Goal: Task Accomplishment & Management: Manage account settings

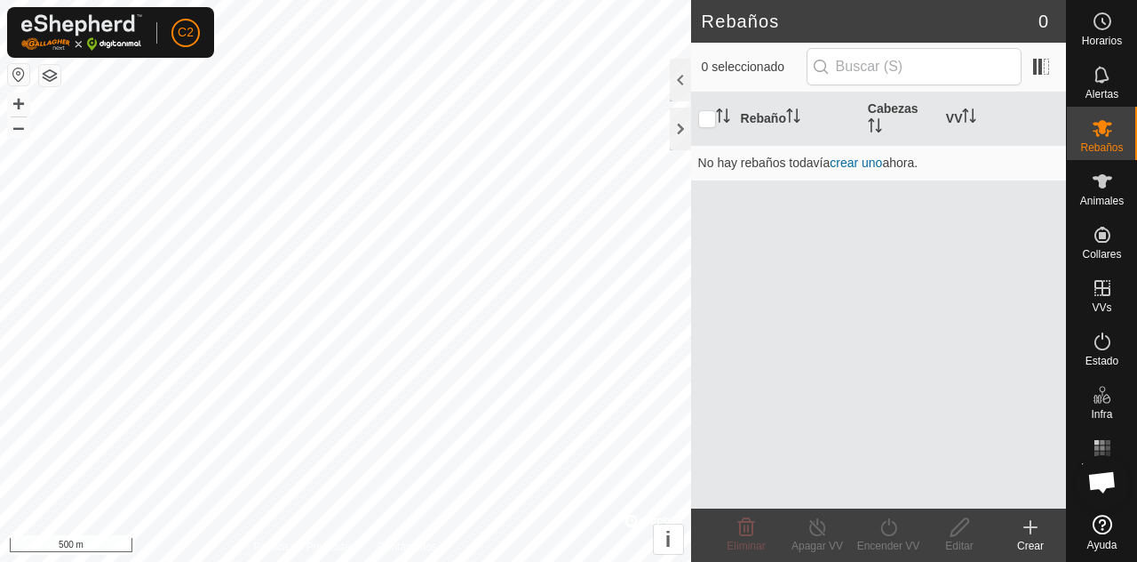
click at [1108, 190] on icon at bounding box center [1102, 181] width 21 height 21
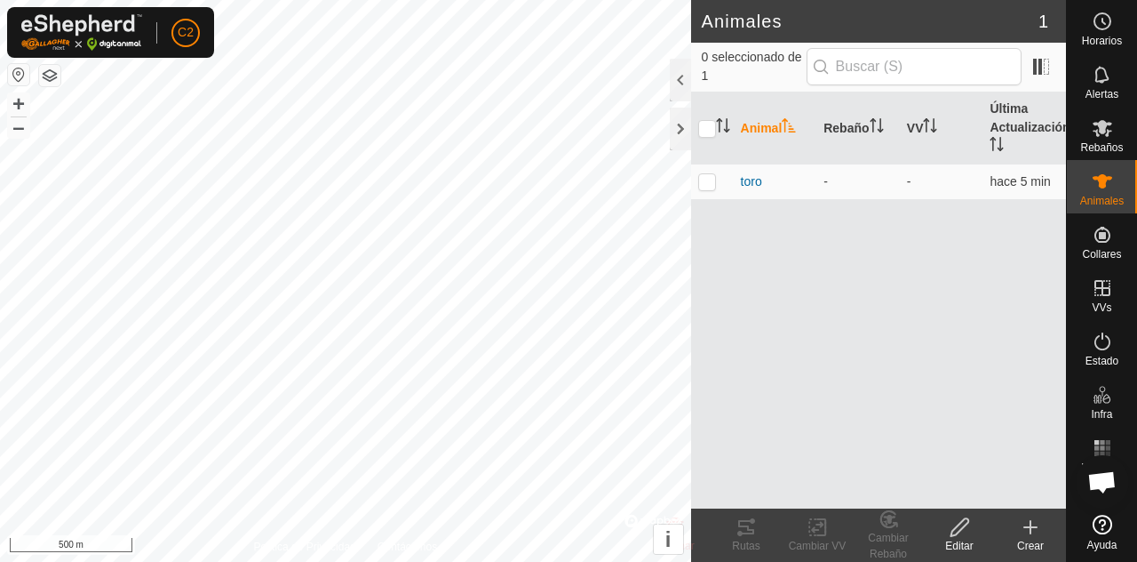
click at [15, 70] on button "button" at bounding box center [18, 74] width 21 height 21
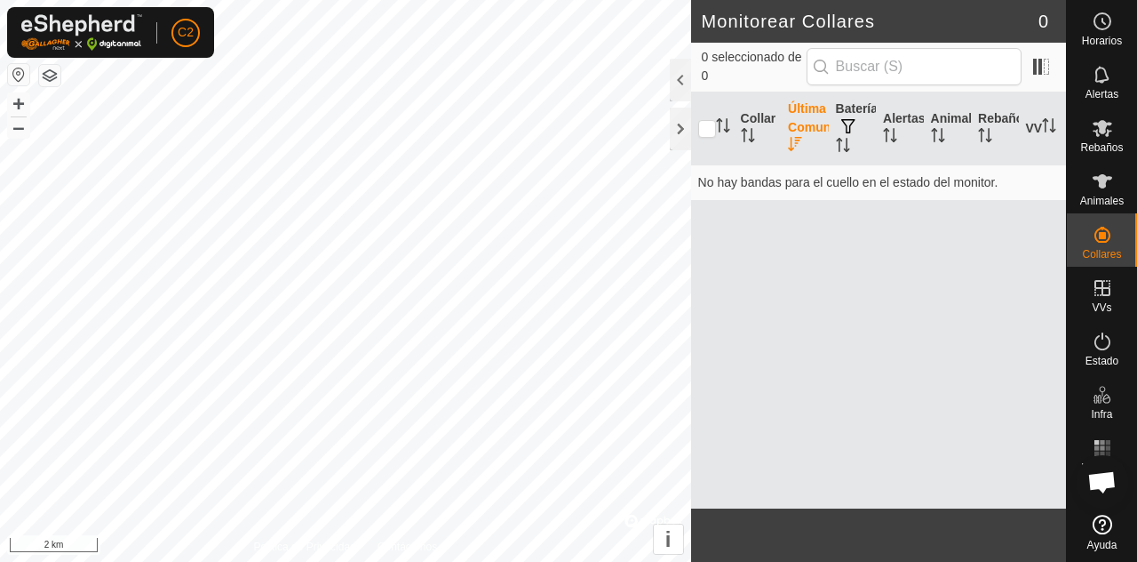
click at [704, 135] on input "checkbox" at bounding box center [707, 129] width 18 height 18
checkbox input "true"
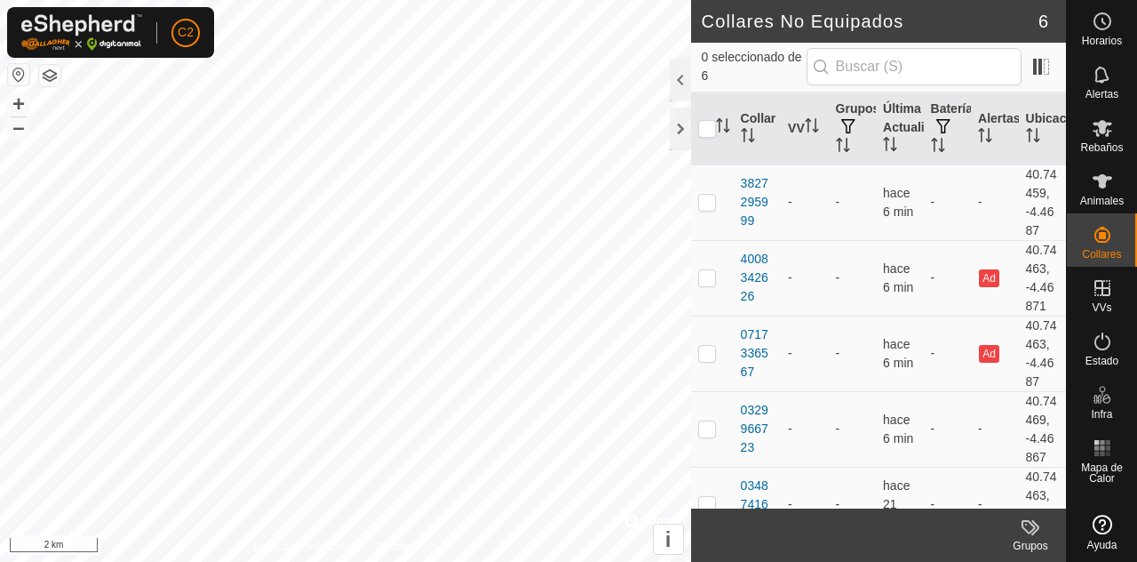
click at [989, 282] on button "Ad" at bounding box center [989, 278] width 20 height 18
click at [989, 283] on button "Ad" at bounding box center [989, 278] width 20 height 18
click at [989, 279] on button "Ad" at bounding box center [989, 278] width 20 height 18
click at [673, 77] on div at bounding box center [680, 80] width 21 height 43
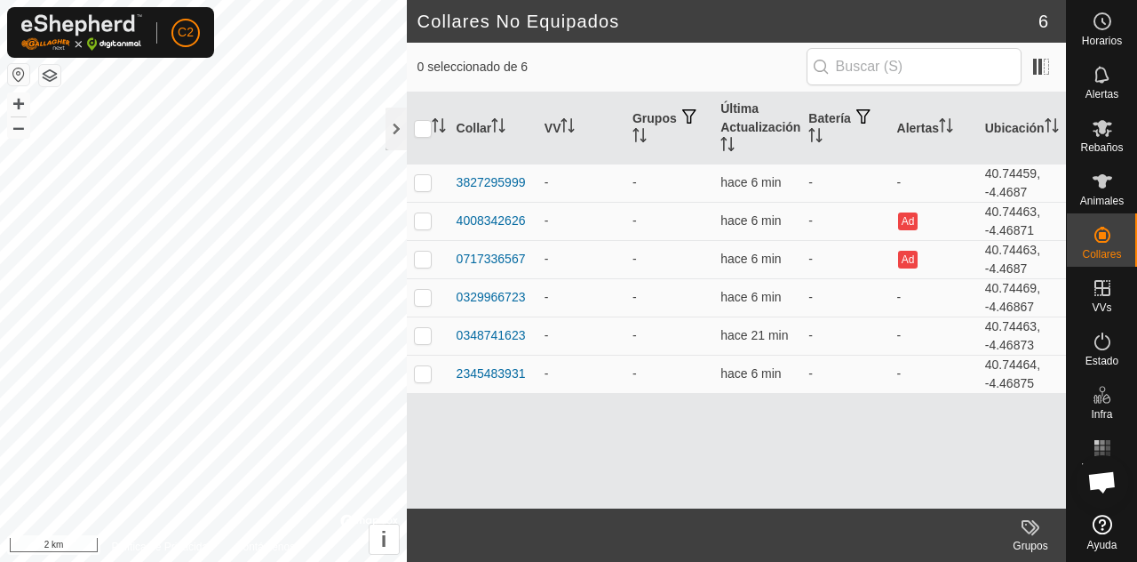
click at [1049, 68] on span at bounding box center [1041, 66] width 28 height 28
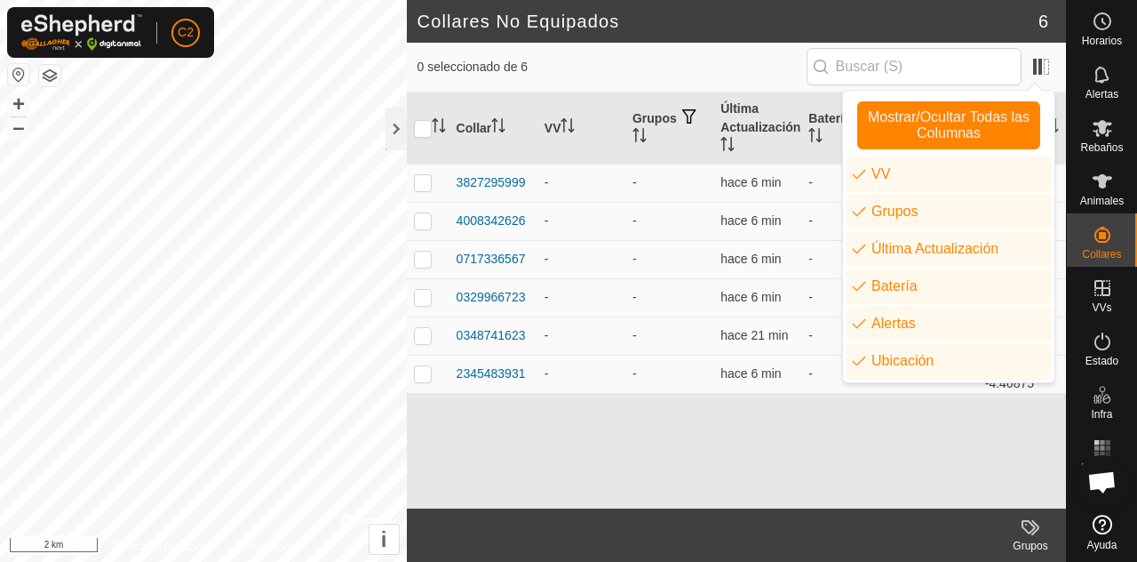
click at [925, 367] on li "Ubicación" at bounding box center [949, 361] width 204 height 36
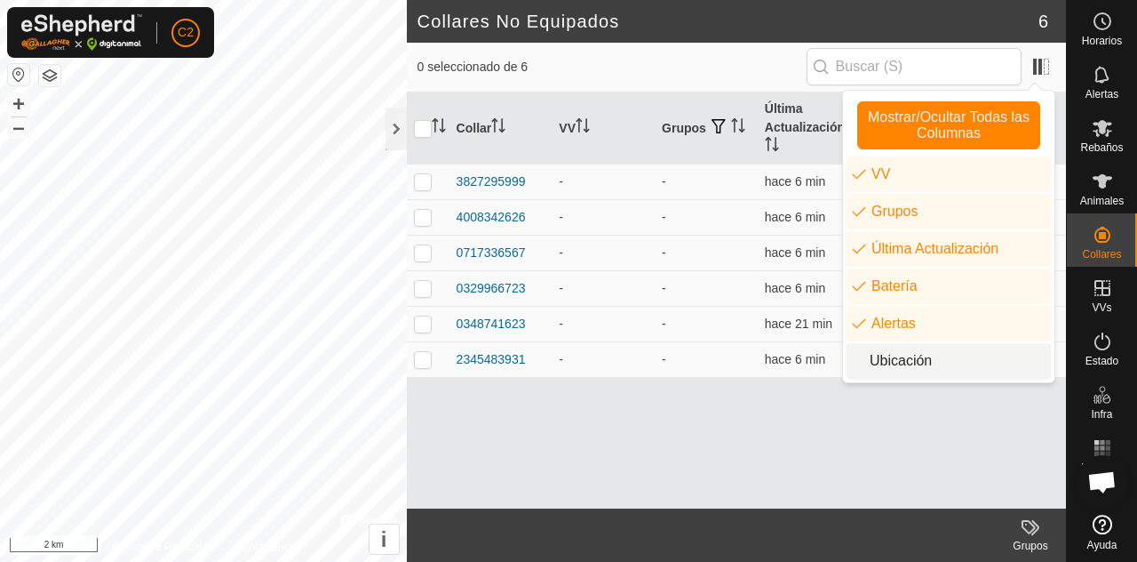
click at [680, 319] on td "-" at bounding box center [706, 324] width 103 height 36
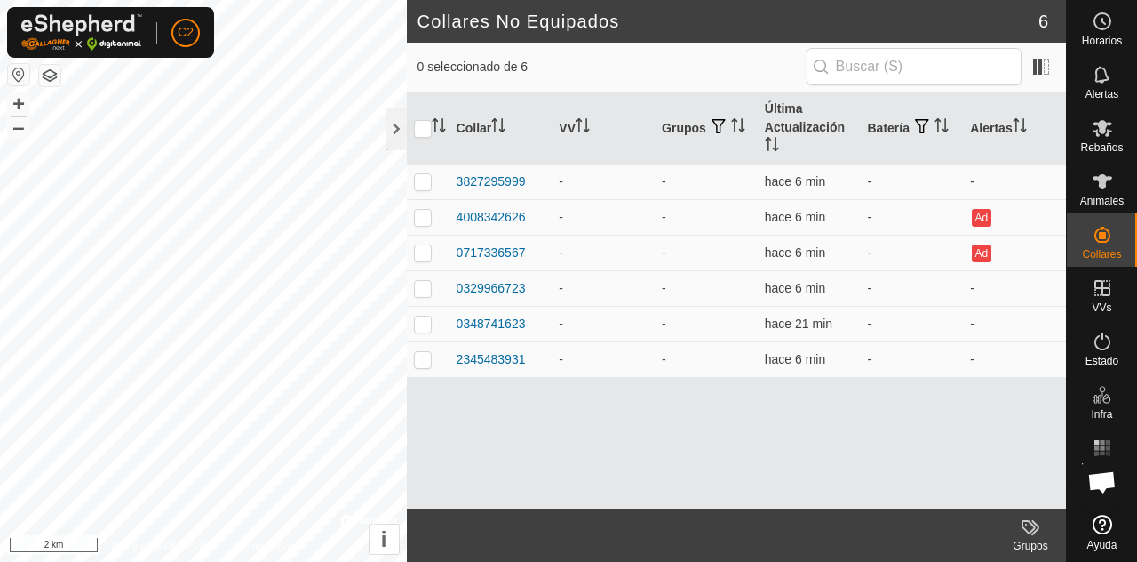
click at [984, 253] on button "Ad" at bounding box center [982, 253] width 20 height 18
click at [987, 253] on button "Ad" at bounding box center [982, 253] width 20 height 18
click at [985, 252] on button "Ad" at bounding box center [982, 253] width 20 height 18
click at [985, 254] on button "Ad" at bounding box center [982, 253] width 20 height 18
click at [982, 251] on button "Ad" at bounding box center [982, 253] width 20 height 18
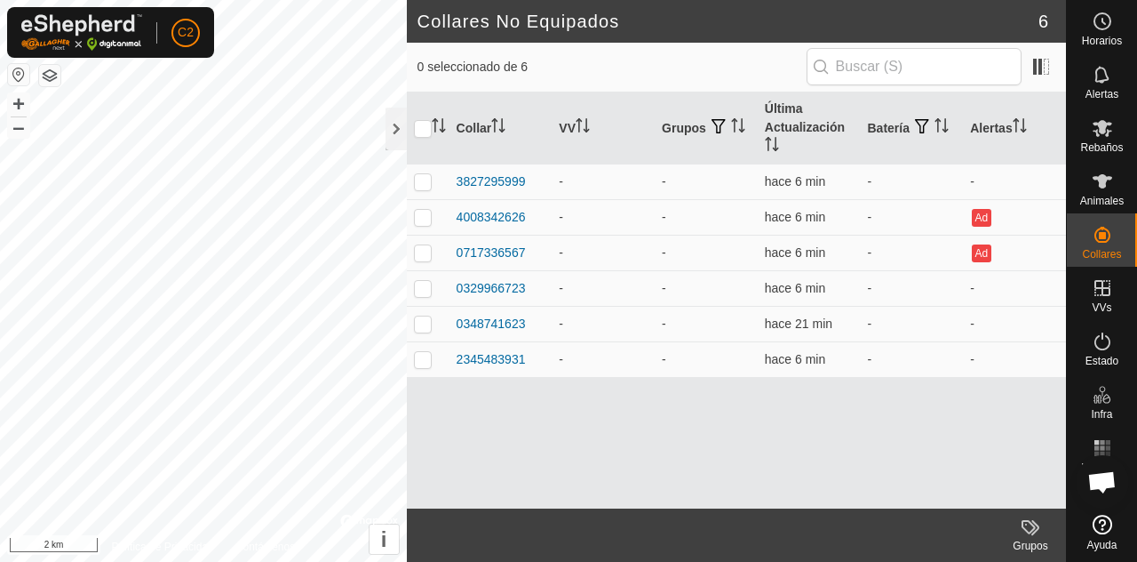
click at [987, 217] on button "Ad" at bounding box center [982, 218] width 20 height 18
click at [983, 223] on button "Ad" at bounding box center [982, 218] width 20 height 18
click at [427, 178] on p-checkbox at bounding box center [423, 181] width 18 height 14
checkbox input "true"
click at [421, 219] on p-checkbox at bounding box center [423, 217] width 18 height 14
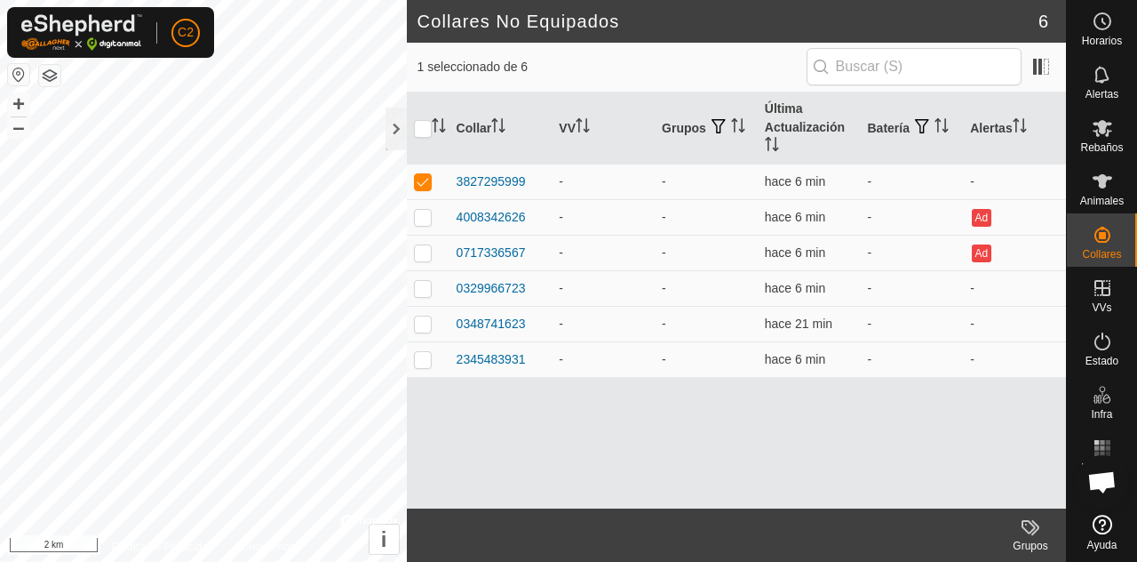
checkbox input "true"
click at [990, 216] on button "Ad" at bounding box center [982, 218] width 20 height 18
click at [985, 220] on button "Ad" at bounding box center [982, 218] width 20 height 18
click at [982, 220] on button "Ad" at bounding box center [982, 218] width 20 height 18
click at [990, 128] on th "Alertas" at bounding box center [1014, 128] width 103 height 72
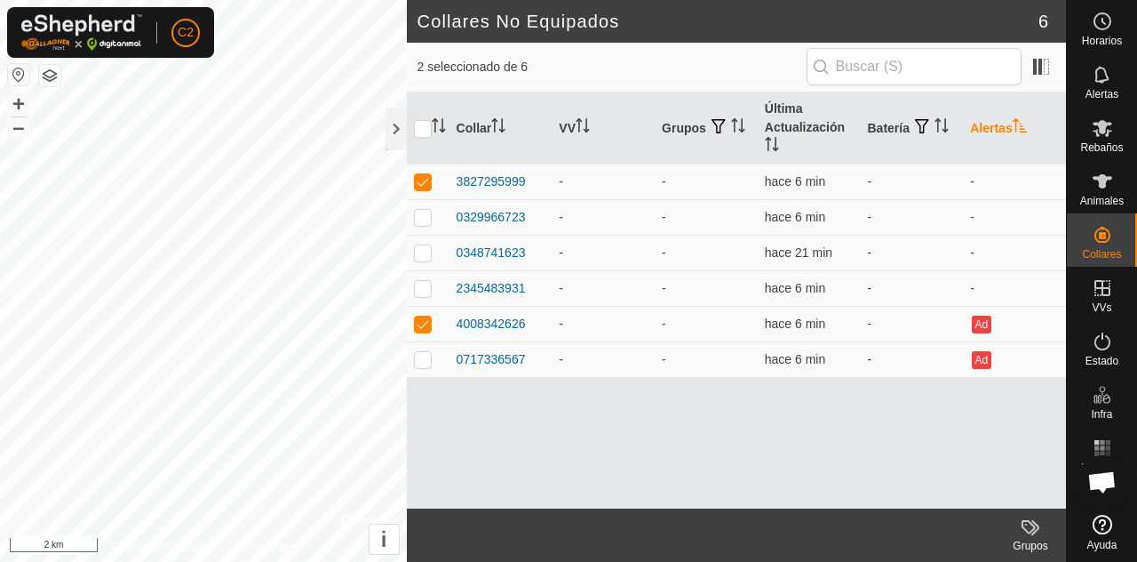
click at [1009, 129] on th "Alertas" at bounding box center [1014, 128] width 103 height 72
click at [980, 186] on button "Ad" at bounding box center [982, 182] width 20 height 18
click at [1108, 76] on icon at bounding box center [1102, 74] width 21 height 21
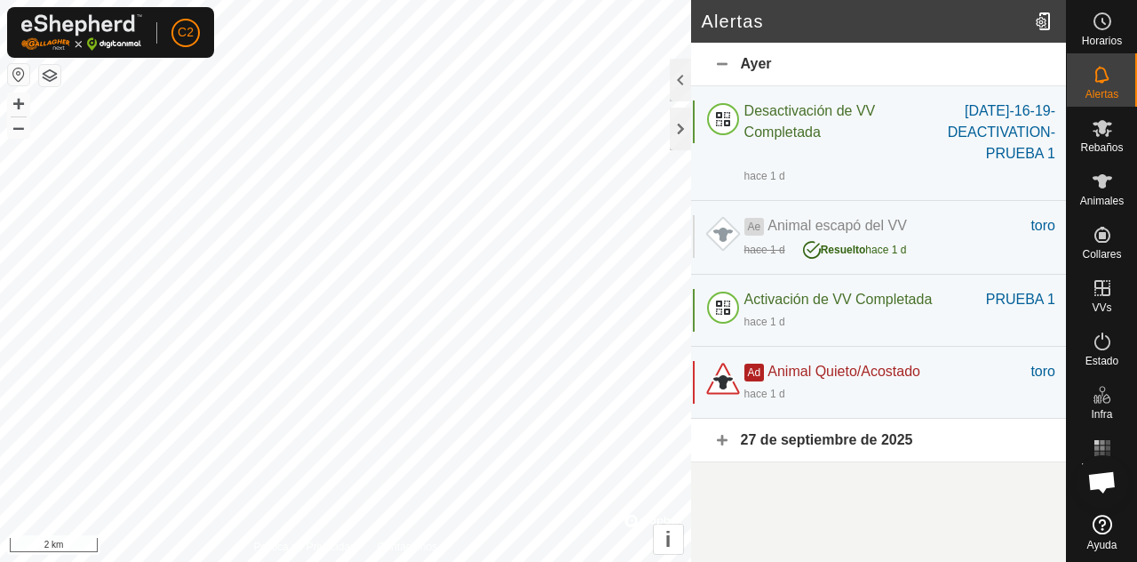
click at [676, 78] on div at bounding box center [680, 80] width 21 height 43
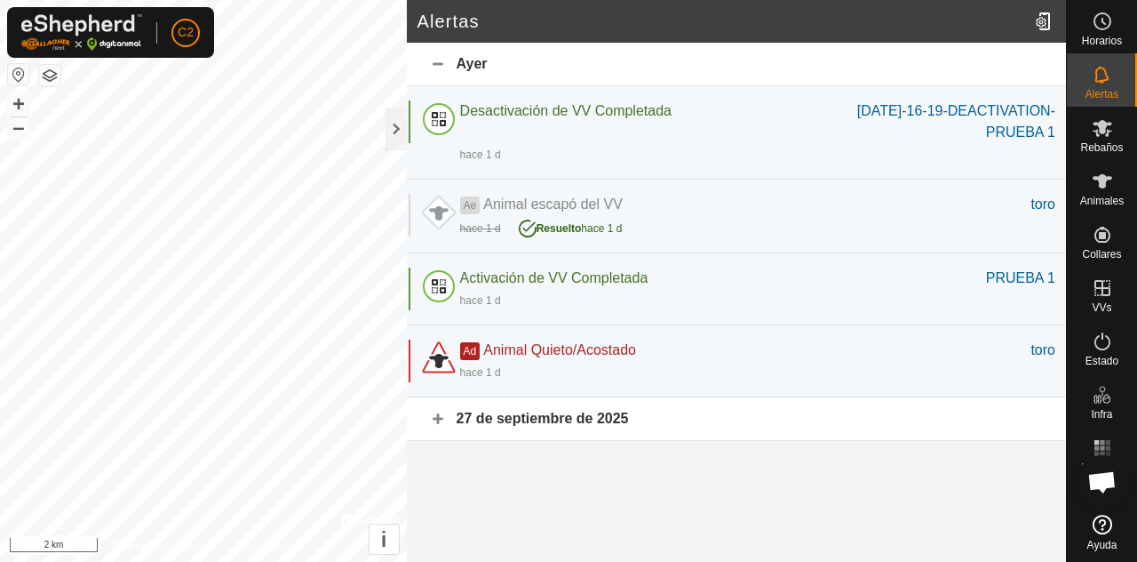
click at [1018, 210] on div "Ae Animal escapó del VV" at bounding box center [745, 204] width 571 height 21
click at [1017, 221] on div "hace 1 d Resuelto hace 1 d" at bounding box center [757, 226] width 595 height 23
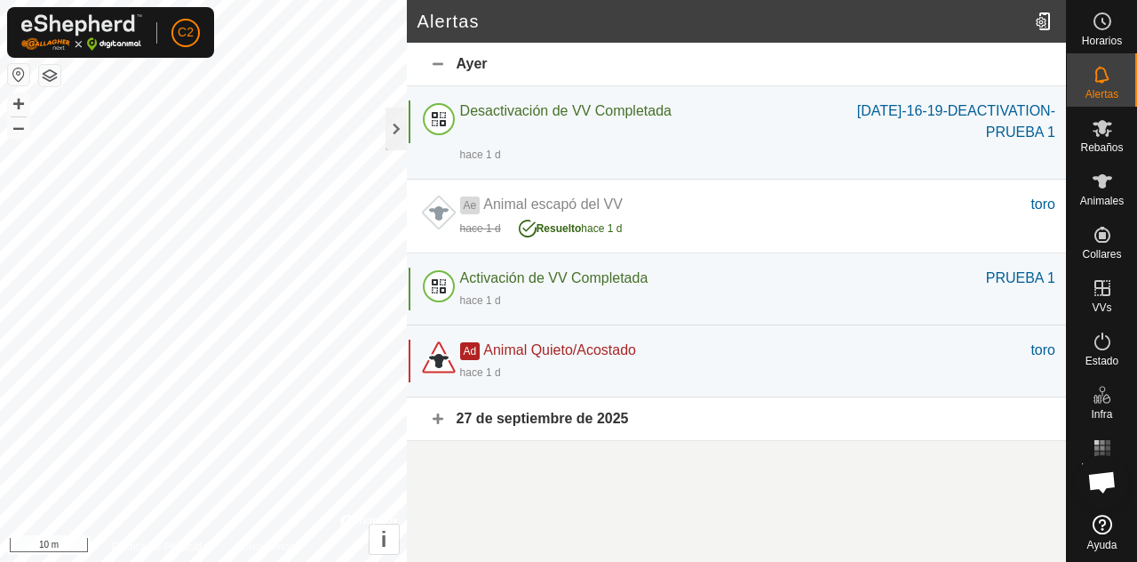
click at [1010, 210] on div "Ae Animal escapó del VV" at bounding box center [745, 204] width 571 height 21
click at [1101, 194] on es-animals-svg-icon at bounding box center [1103, 181] width 32 height 28
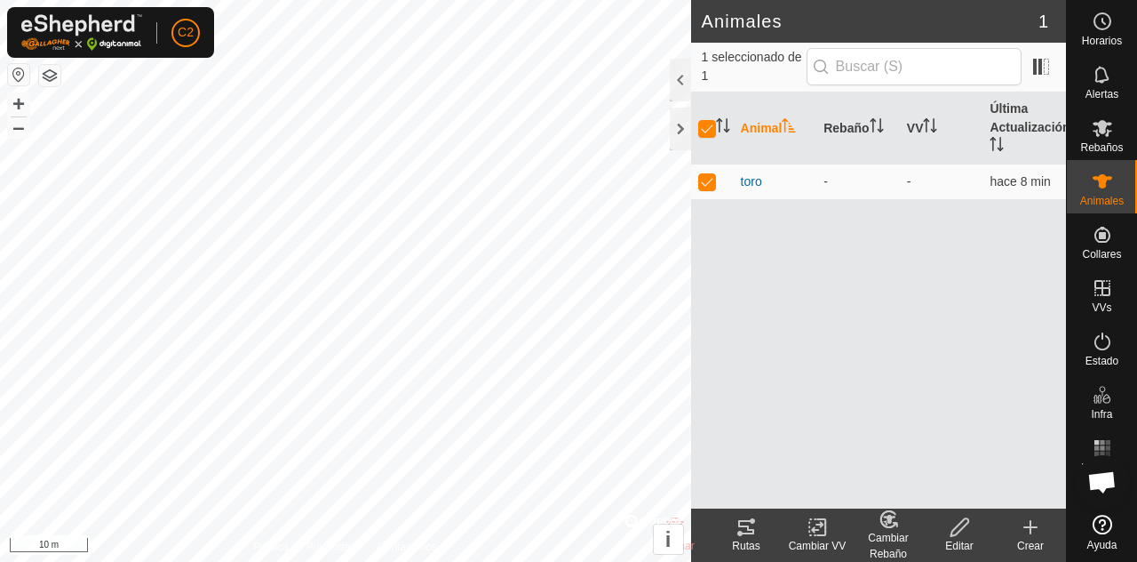
click at [738, 530] on icon at bounding box center [746, 526] width 21 height 21
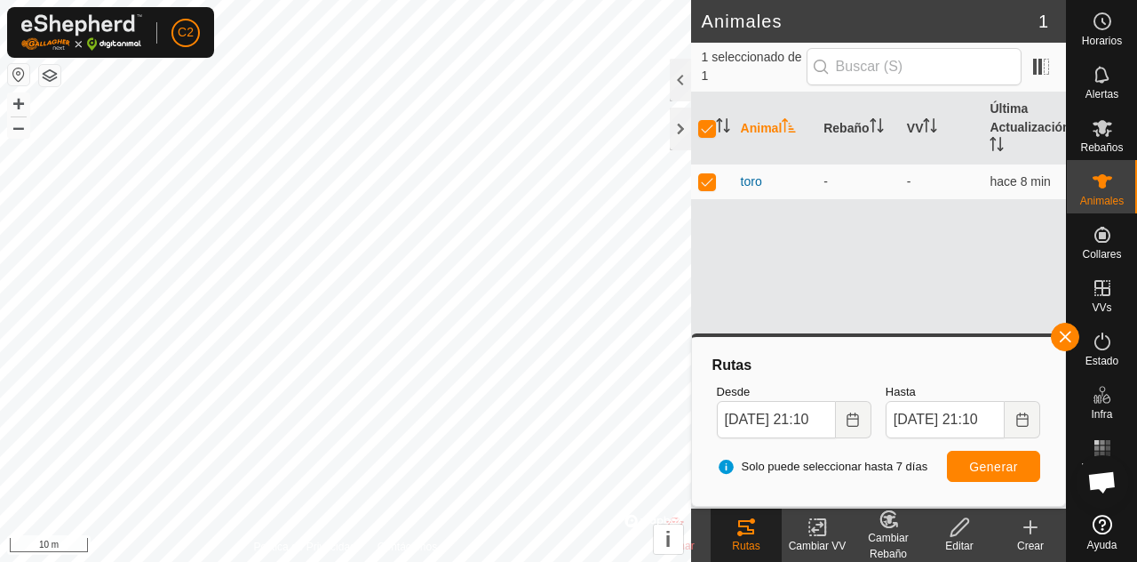
click at [849, 420] on icon "Choose Date" at bounding box center [853, 419] width 14 height 14
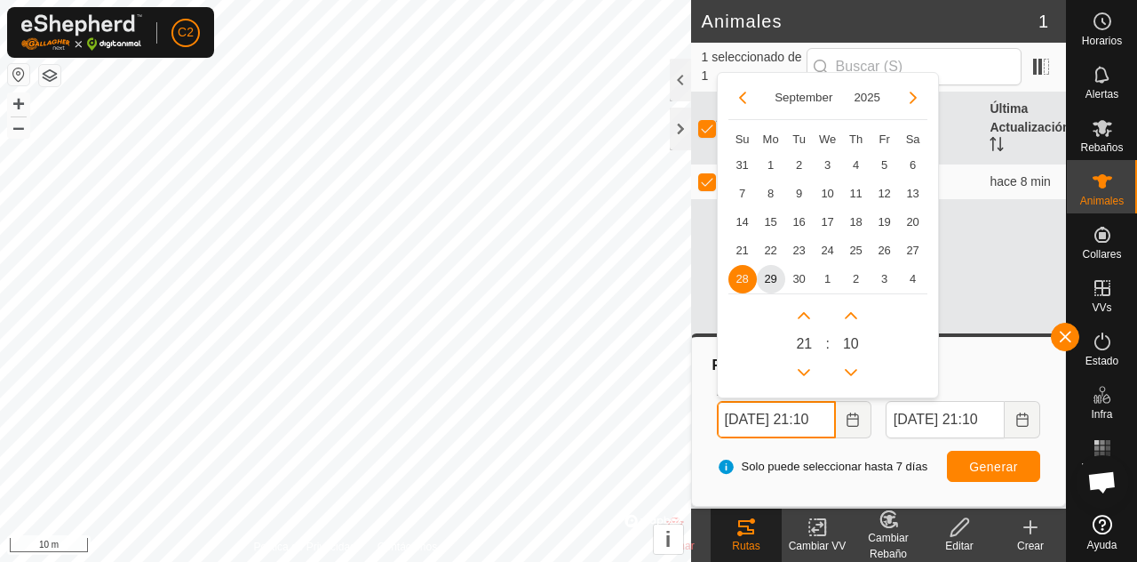
scroll to position [0, 18]
click at [915, 248] on span "27" at bounding box center [913, 250] width 28 height 28
type input "27 Sep, 2025 21:10"
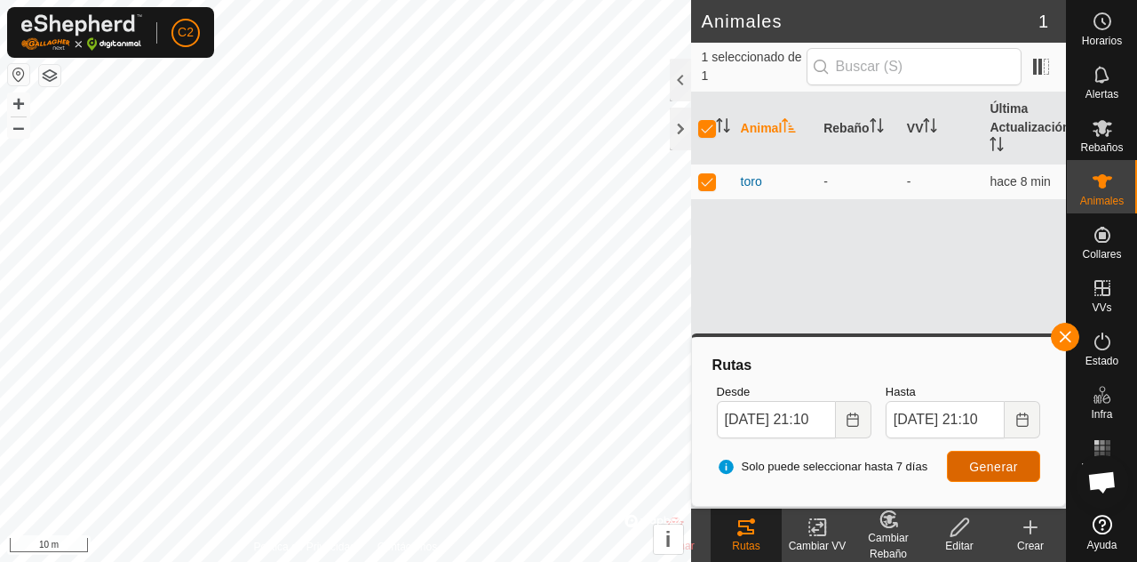
click at [999, 467] on span "Generar" at bounding box center [993, 466] width 49 height 14
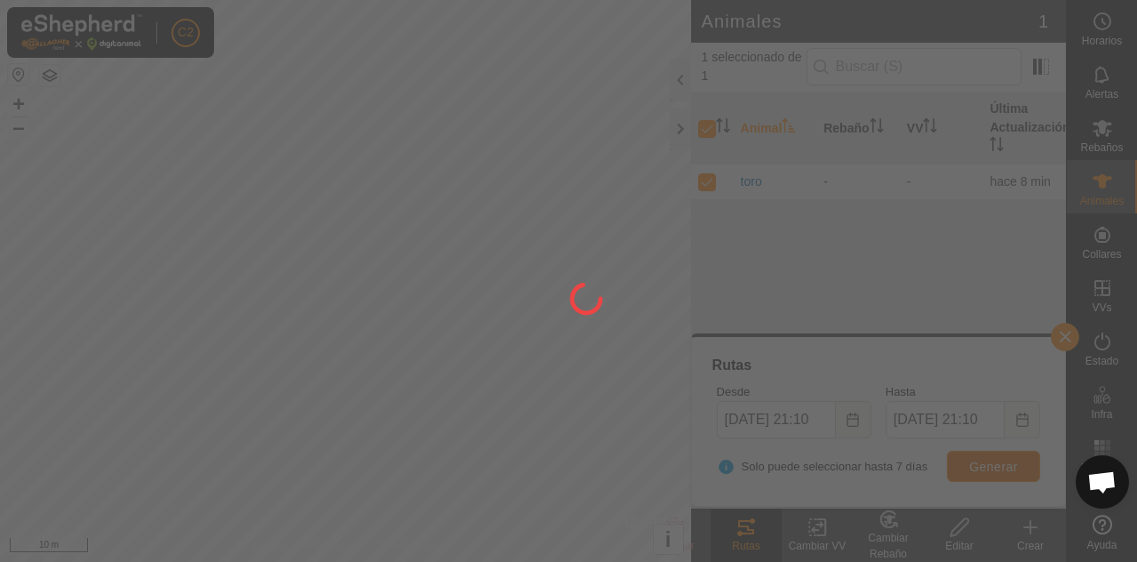
scroll to position [0, 0]
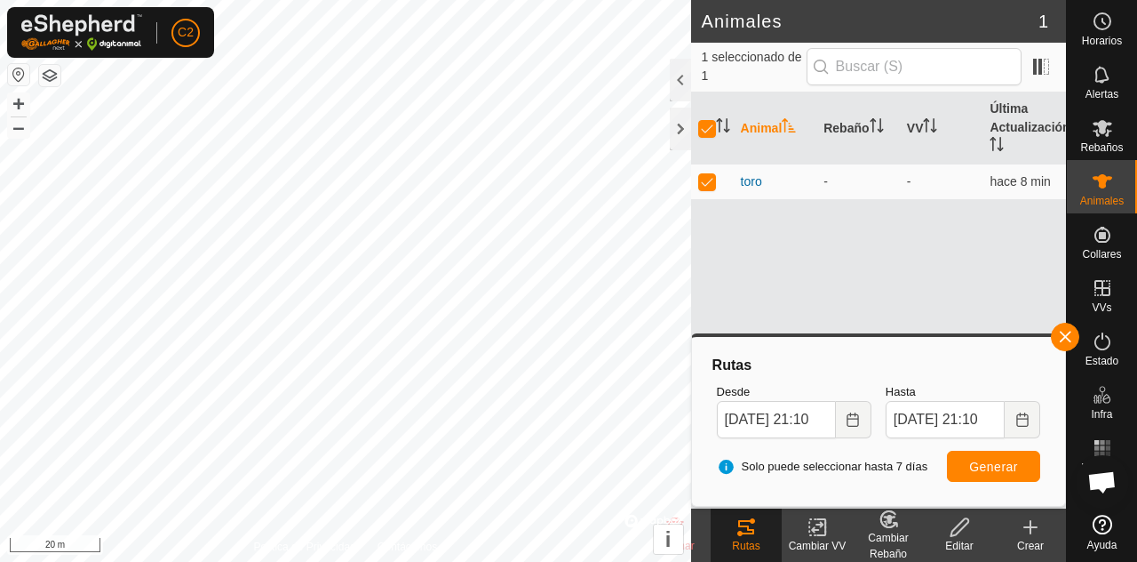
click at [1046, 64] on span at bounding box center [1041, 66] width 28 height 28
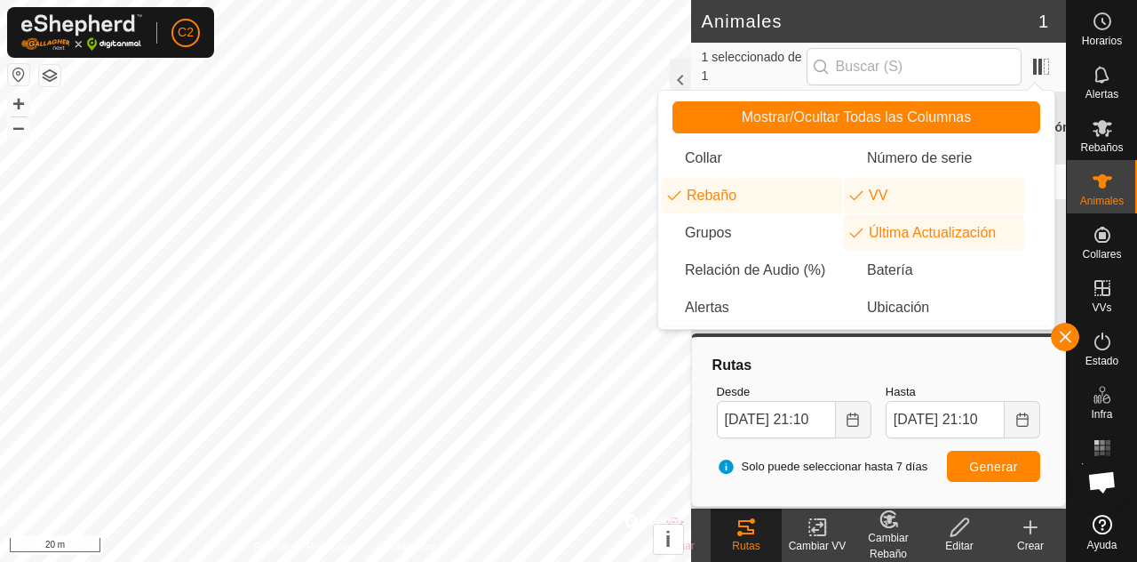
click at [738, 156] on li "Collar" at bounding box center [752, 158] width 180 height 36
click at [891, 275] on li "Batería" at bounding box center [934, 270] width 180 height 36
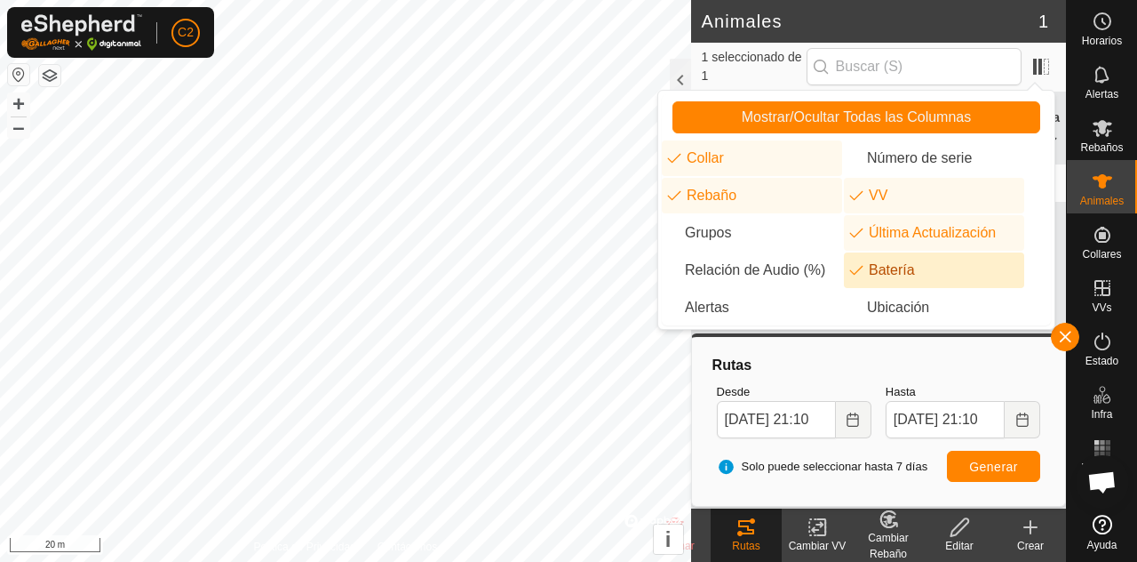
click at [706, 311] on li "Alertas" at bounding box center [752, 308] width 180 height 36
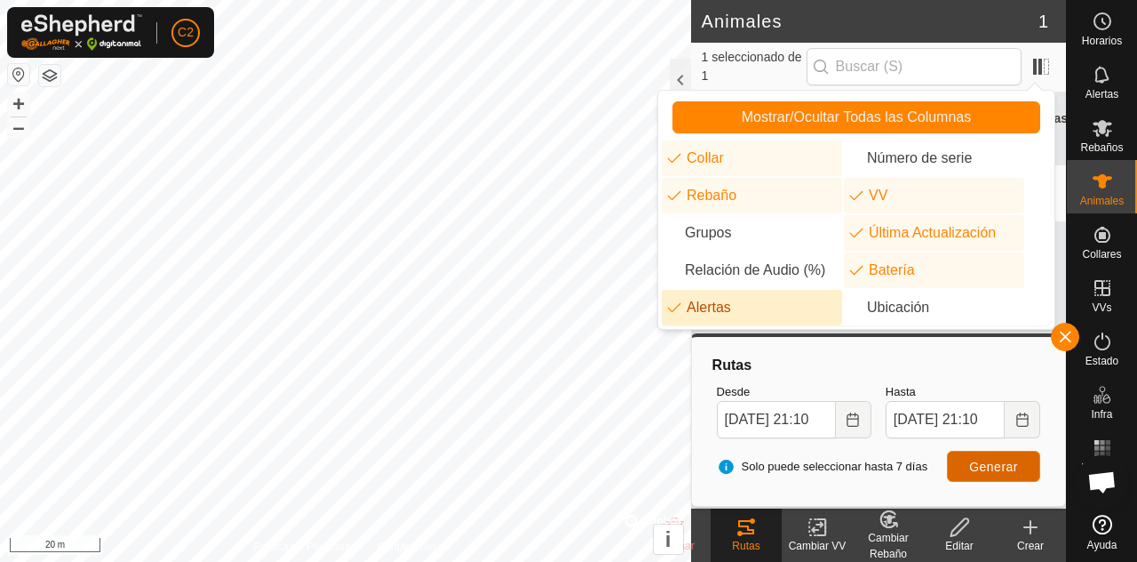
click at [1019, 474] on button "Generar" at bounding box center [993, 466] width 93 height 31
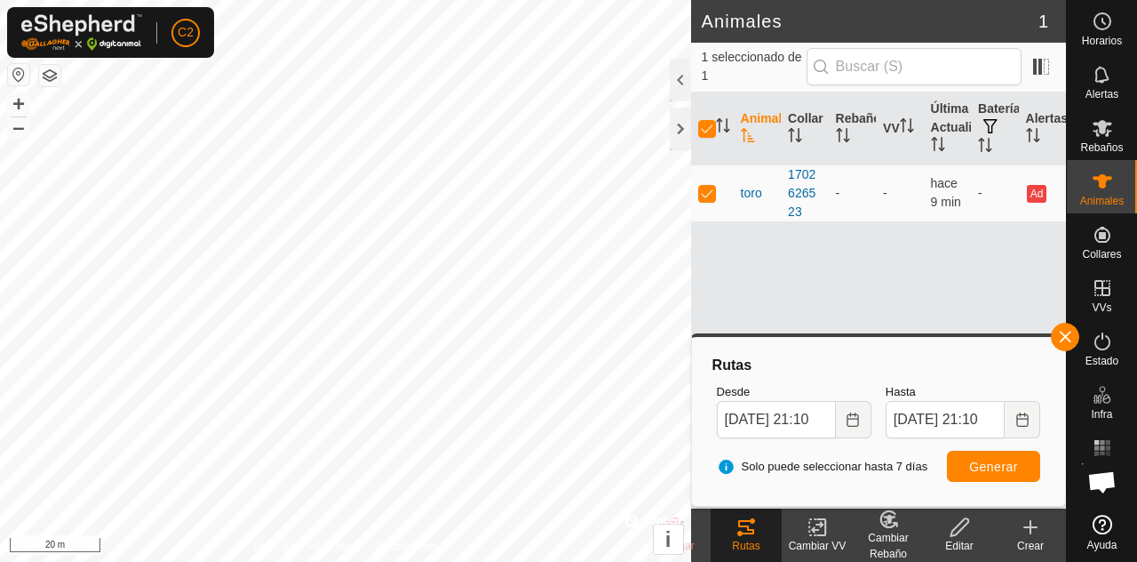
click at [1035, 68] on span at bounding box center [1041, 66] width 28 height 28
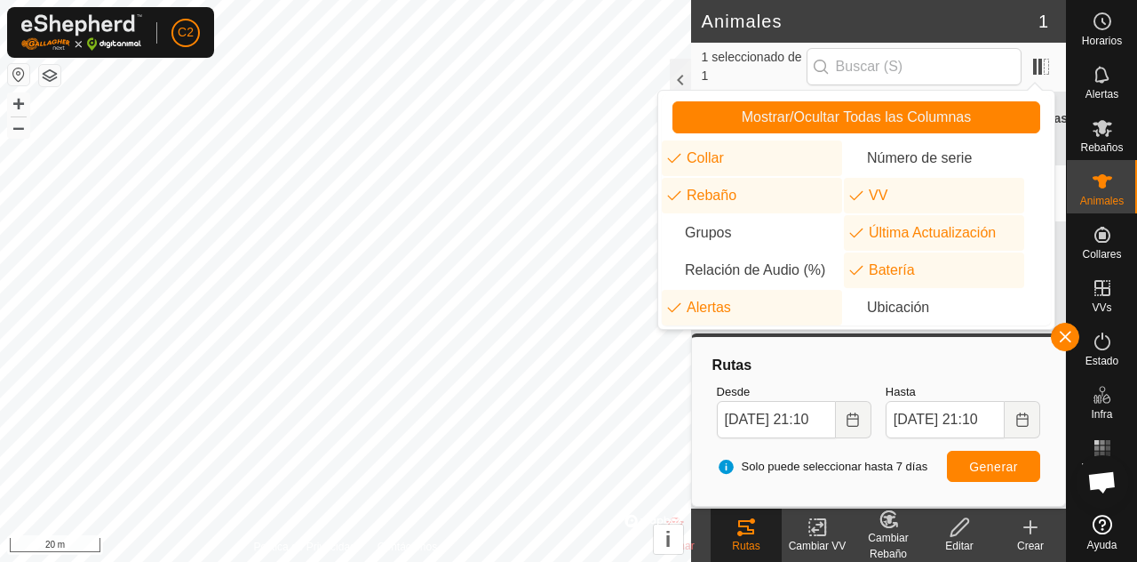
click at [1039, 75] on span at bounding box center [1041, 66] width 28 height 28
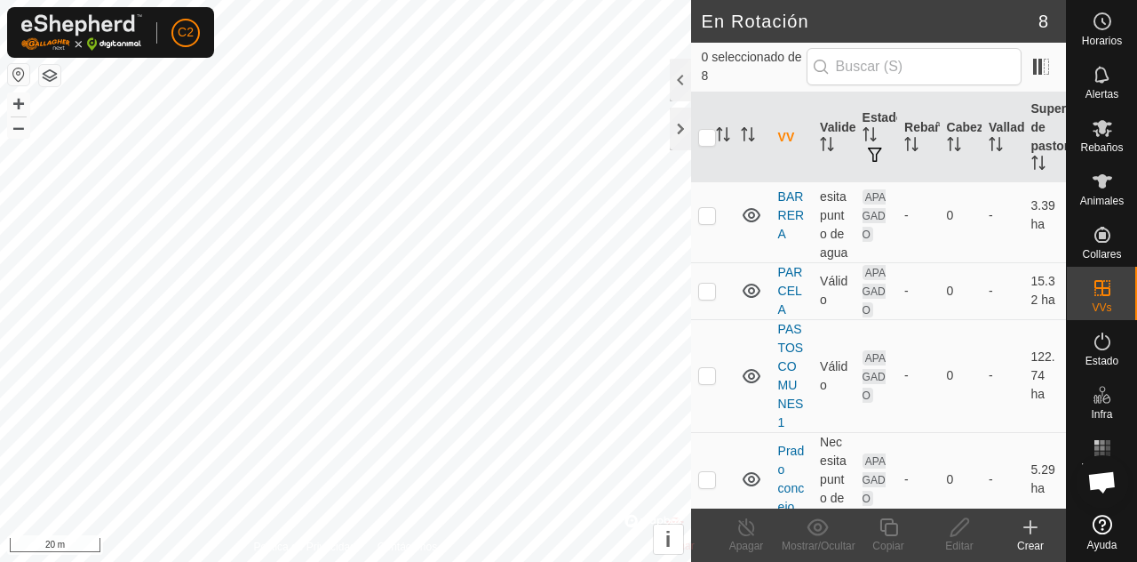
scroll to position [49, 0]
click at [677, 82] on div at bounding box center [680, 80] width 21 height 43
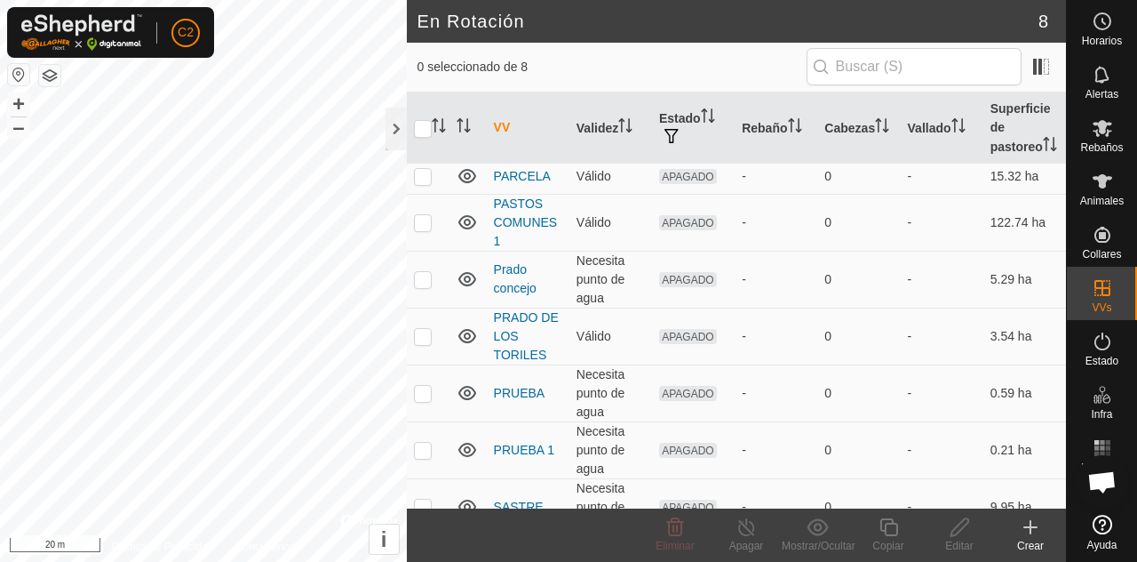
scroll to position [126, 0]
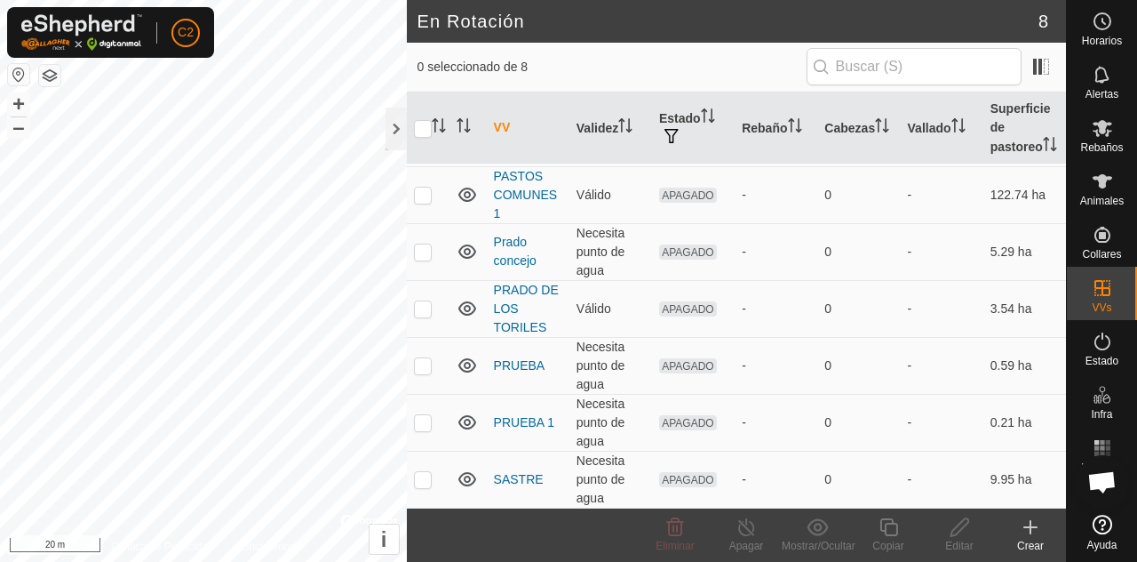
click at [387, 139] on div at bounding box center [396, 129] width 21 height 43
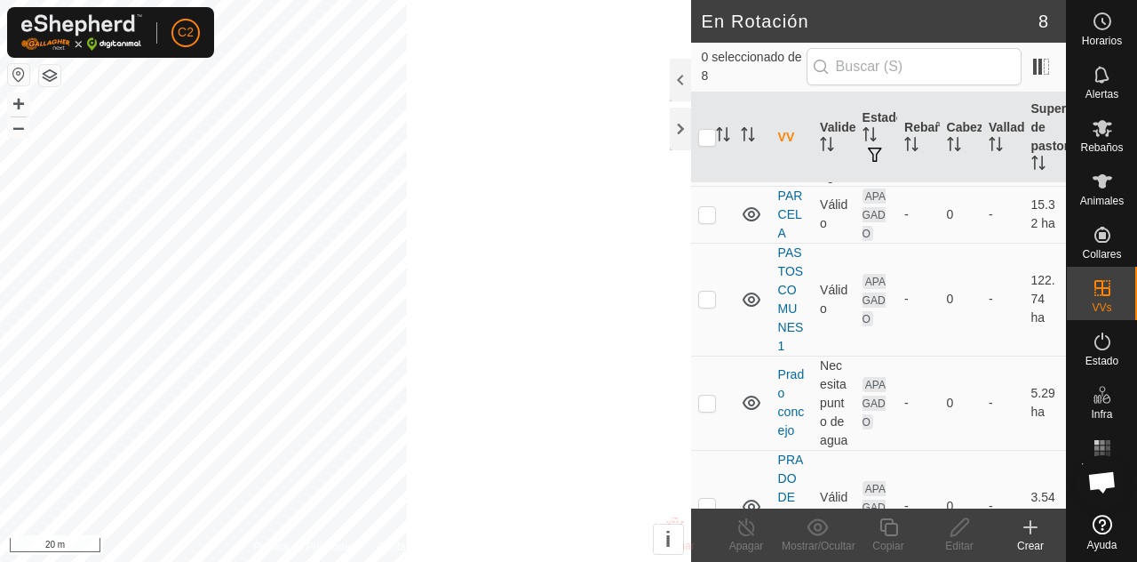
scroll to position [163, 0]
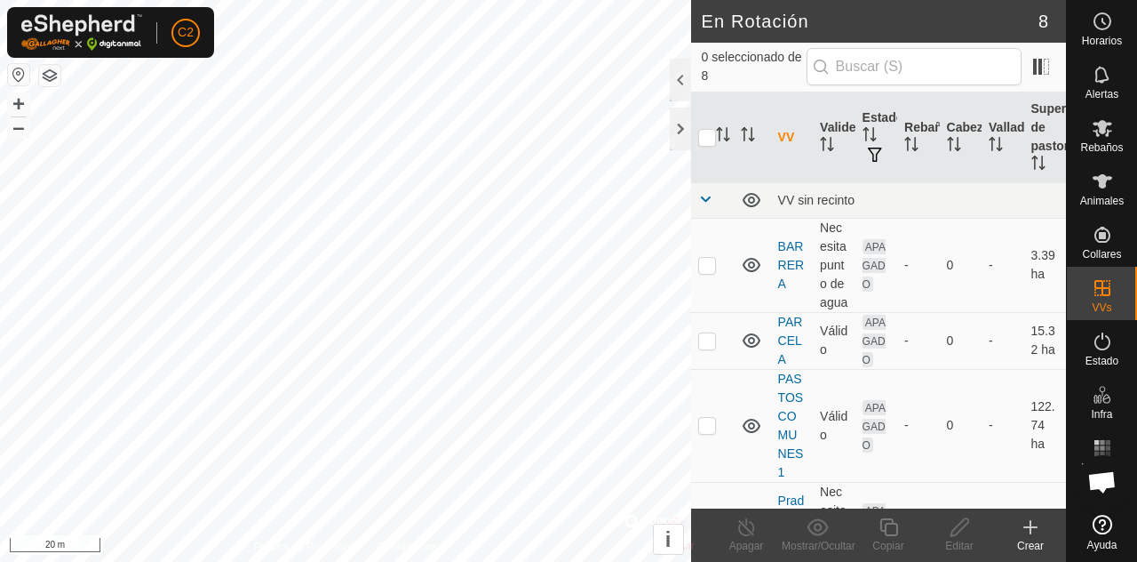
click at [1022, 539] on div "Crear" at bounding box center [1030, 546] width 71 height 16
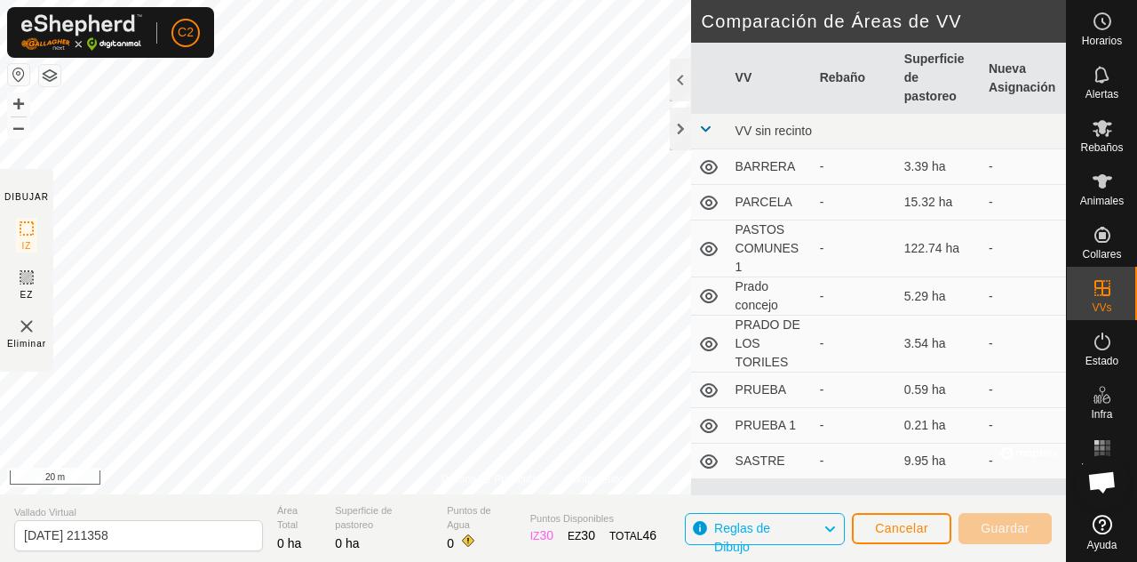
click at [680, 138] on div at bounding box center [680, 129] width 21 height 43
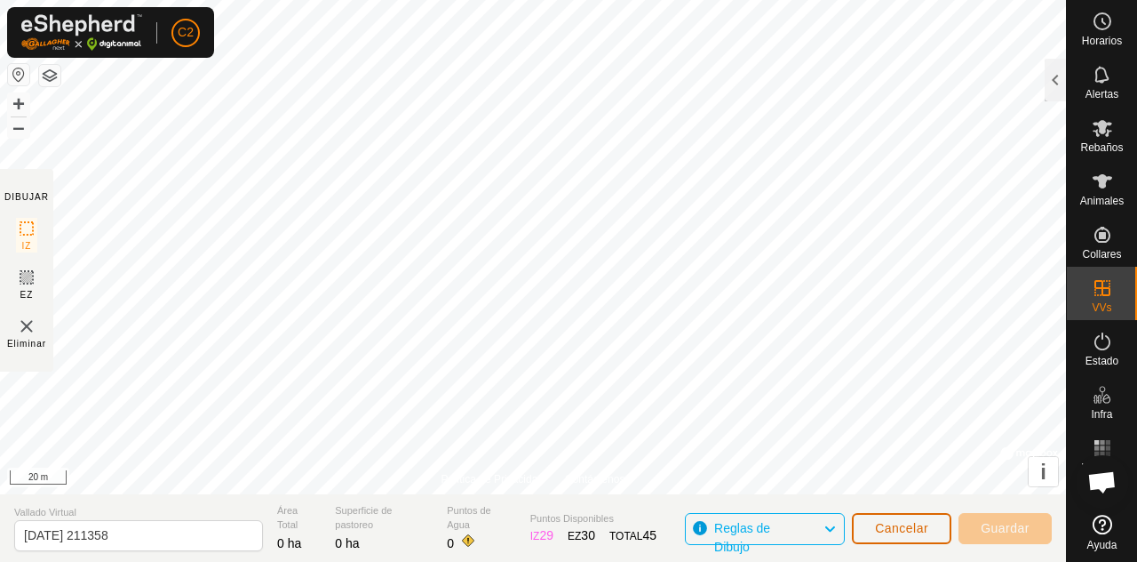
click at [889, 524] on span "Cancelar" at bounding box center [901, 528] width 53 height 14
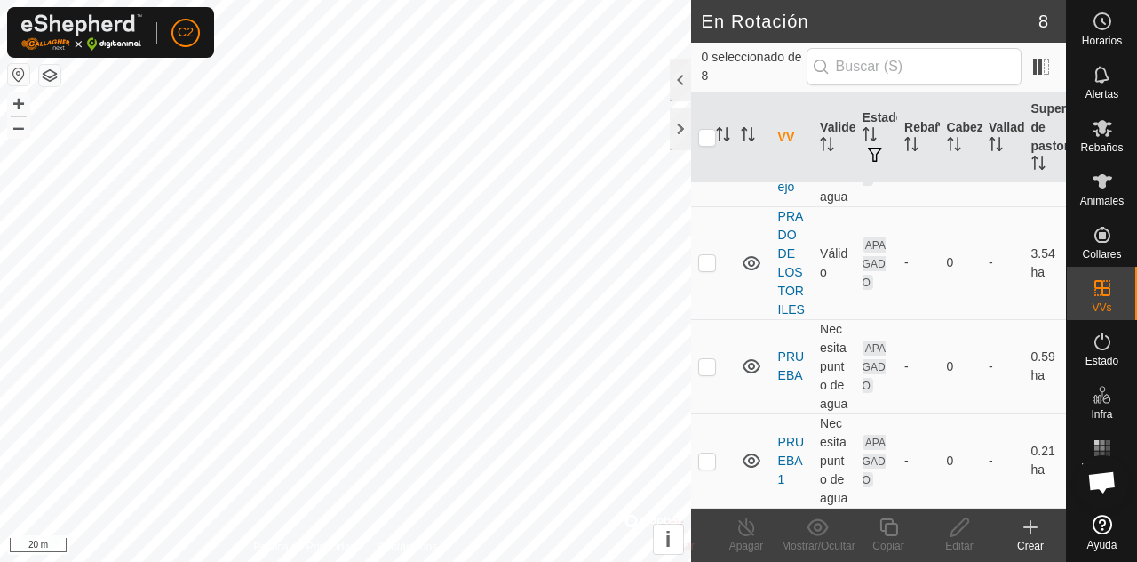
scroll to position [371, 0]
click at [710, 358] on p-checkbox at bounding box center [707, 365] width 18 height 14
checkbox input "true"
click at [966, 538] on div "Editar" at bounding box center [959, 546] width 71 height 16
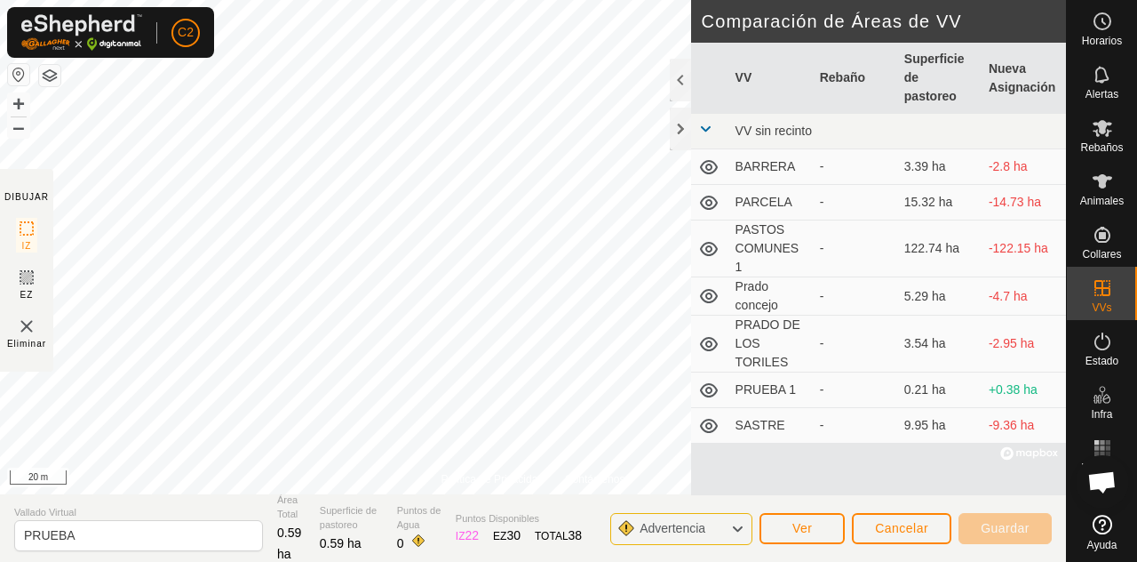
click at [680, 128] on div at bounding box center [680, 129] width 21 height 43
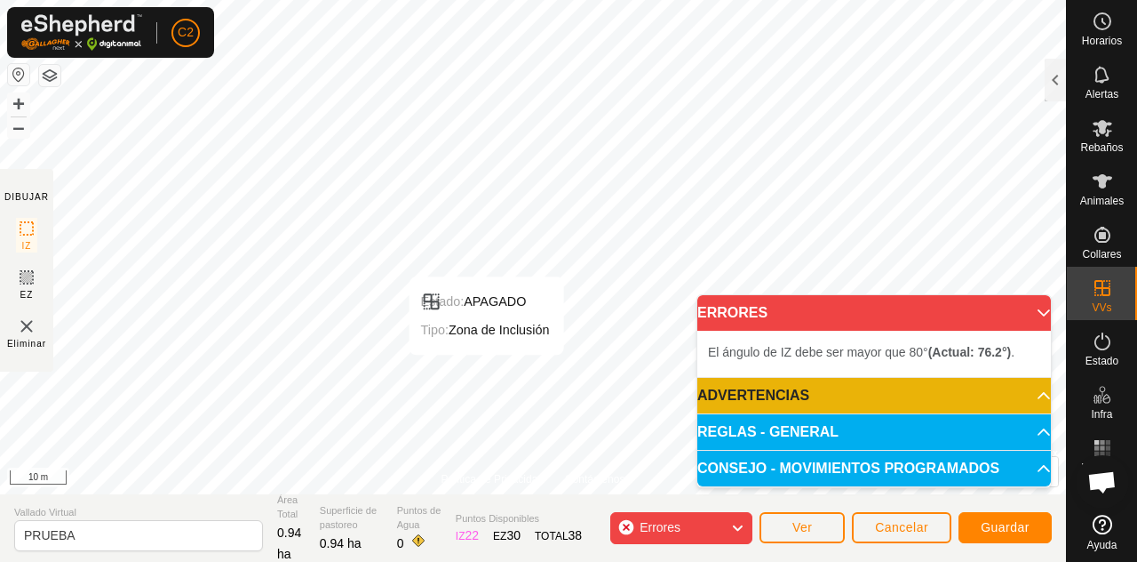
click at [1039, 315] on icon at bounding box center [1044, 313] width 14 height 14
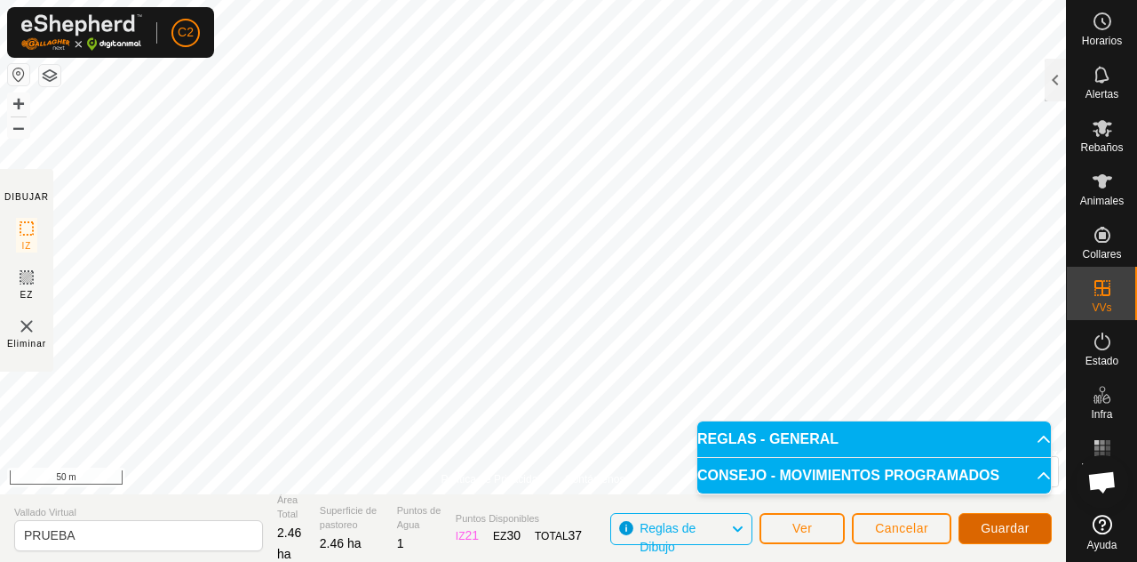
click at [1020, 523] on span "Guardar" at bounding box center [1005, 528] width 49 height 14
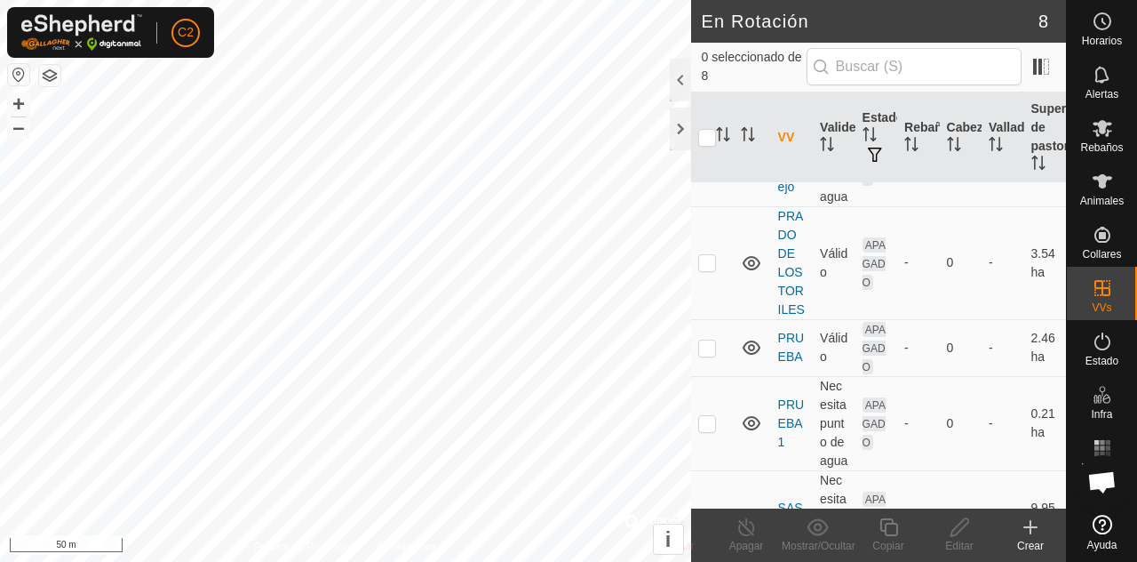
scroll to position [354, 0]
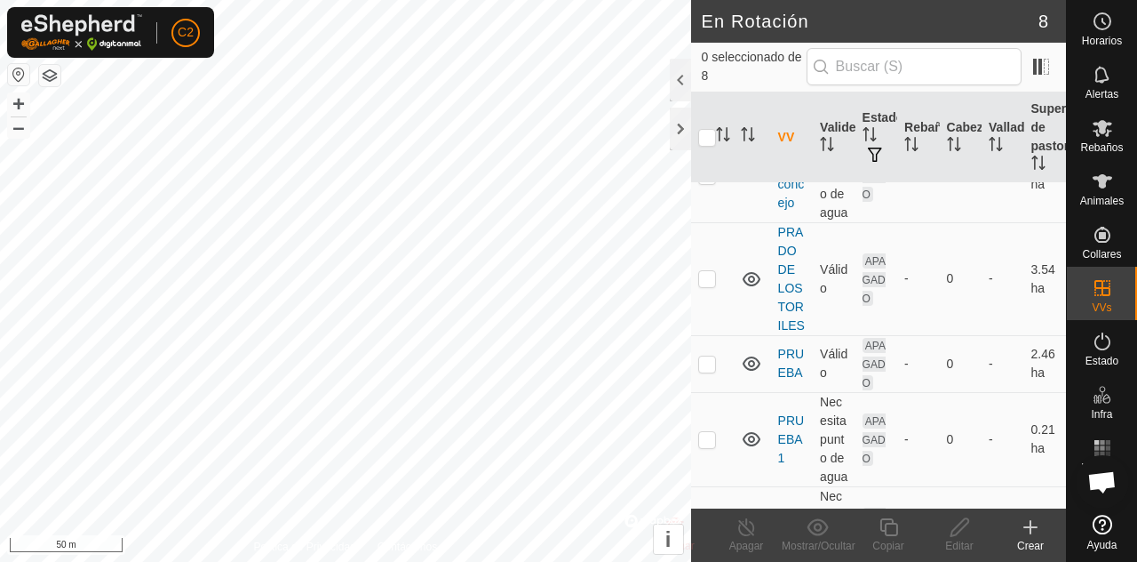
click at [706, 356] on p-checkbox at bounding box center [707, 363] width 18 height 14
checkbox input "true"
click at [962, 538] on div "Editar" at bounding box center [959, 546] width 71 height 16
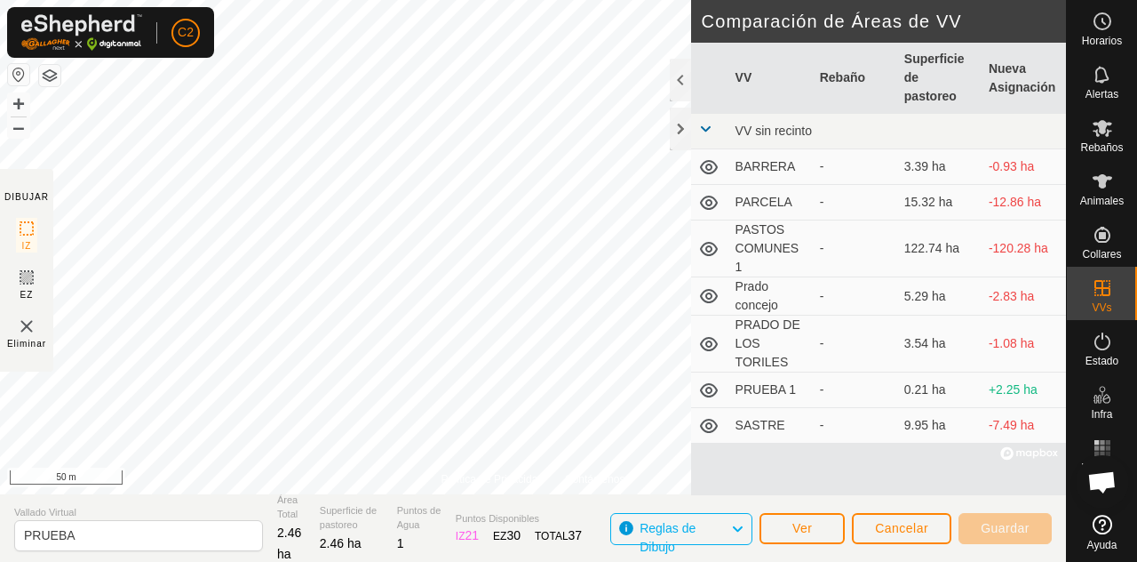
click at [28, 288] on span "EZ" at bounding box center [26, 294] width 13 height 13
click at [20, 221] on rect at bounding box center [27, 228] width 14 height 14
click at [20, 283] on rect at bounding box center [27, 277] width 14 height 14
click at [17, 222] on icon at bounding box center [26, 228] width 21 height 21
click at [899, 518] on button "Cancelar" at bounding box center [902, 528] width 100 height 31
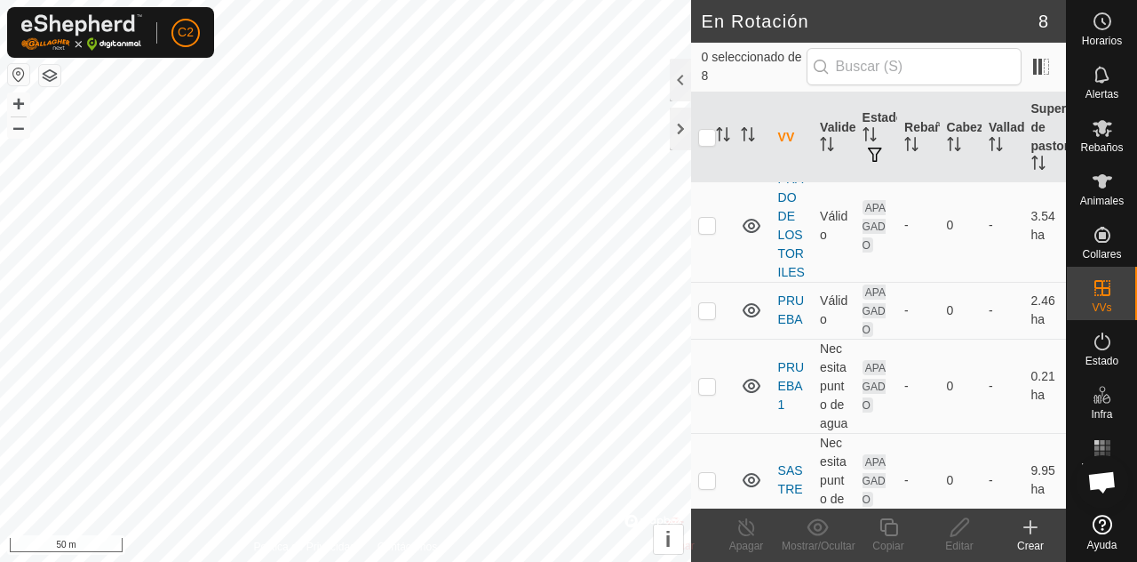
scroll to position [409, 0]
click at [710, 377] on p-checkbox at bounding box center [707, 384] width 18 height 14
click at [708, 375] on td at bounding box center [712, 384] width 43 height 94
checkbox input "false"
click at [1105, 196] on span "Animales" at bounding box center [1103, 200] width 44 height 11
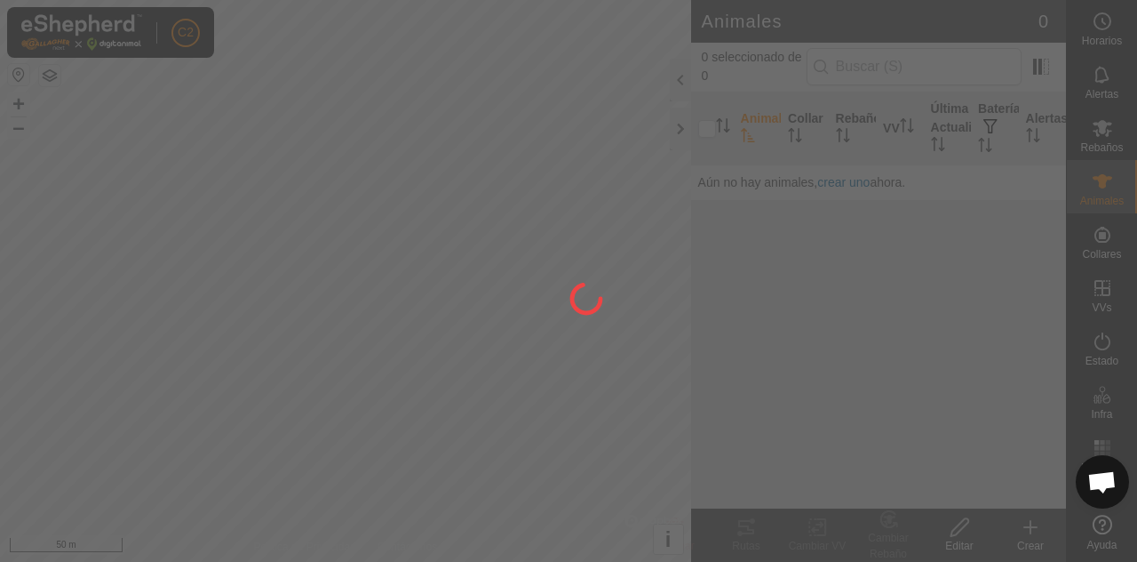
click at [1111, 190] on div at bounding box center [568, 281] width 1137 height 562
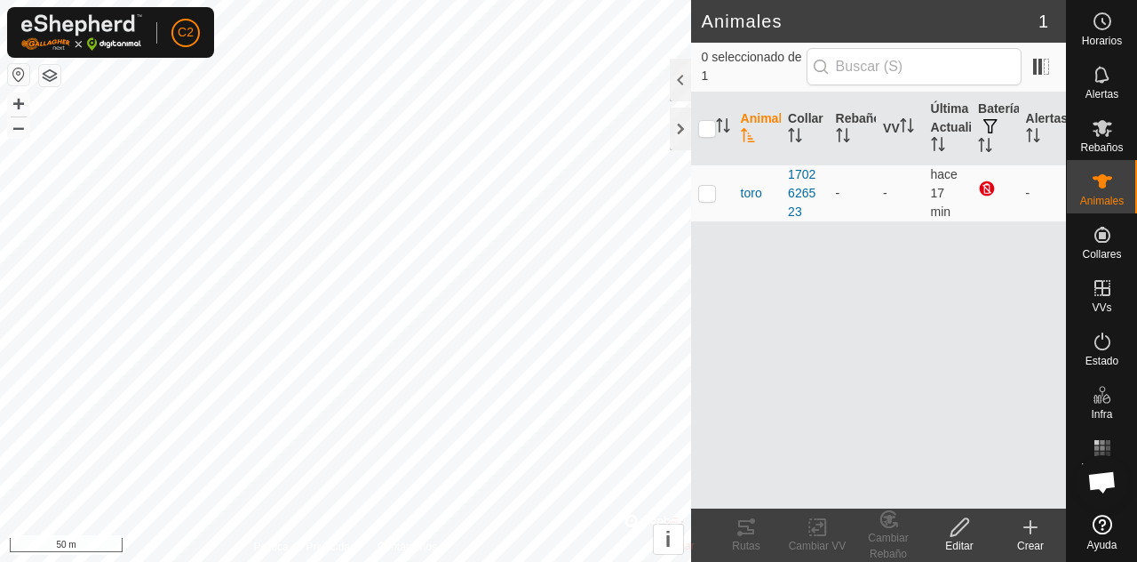
click at [706, 211] on td at bounding box center [712, 192] width 43 height 57
checkbox input "true"
click at [999, 197] on div at bounding box center [988, 189] width 21 height 21
click at [811, 539] on div "Cambiar VV" at bounding box center [817, 546] width 71 height 16
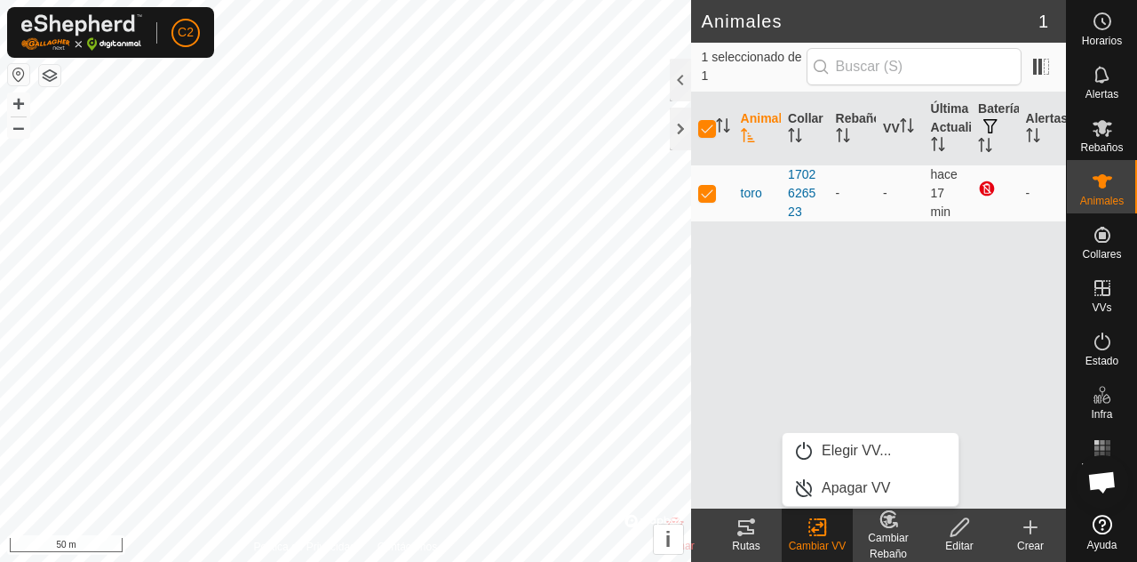
click at [879, 450] on span "Elegir VV..." at bounding box center [857, 450] width 70 height 21
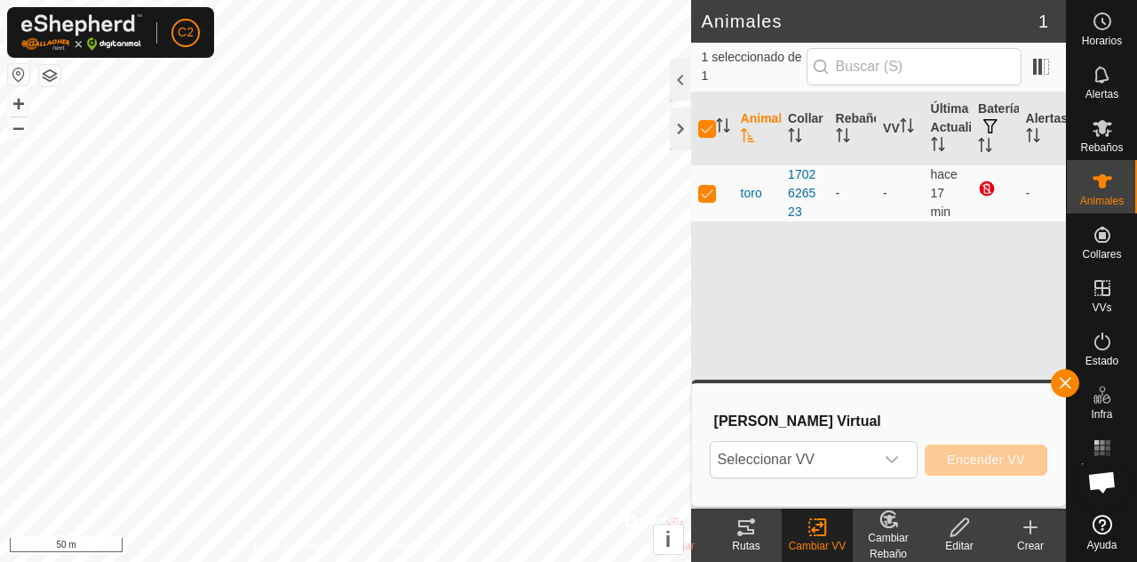
click at [889, 467] on icon "dropdown trigger" at bounding box center [892, 459] width 14 height 14
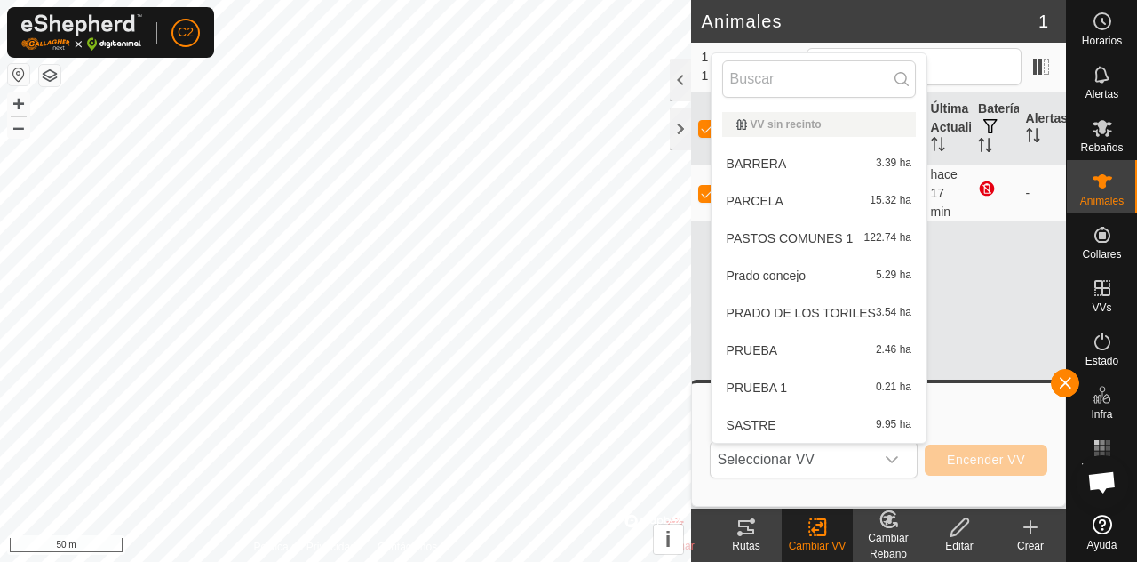
click at [769, 381] on span "PRUEBA 1" at bounding box center [757, 387] width 60 height 12
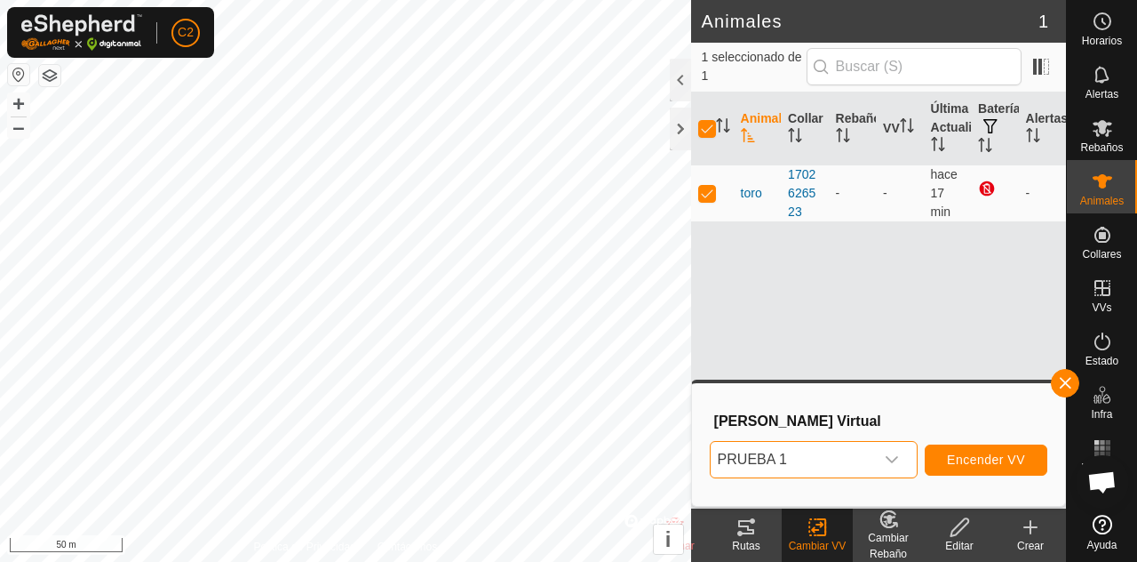
click at [905, 459] on div "dropdown trigger" at bounding box center [892, 460] width 36 height 36
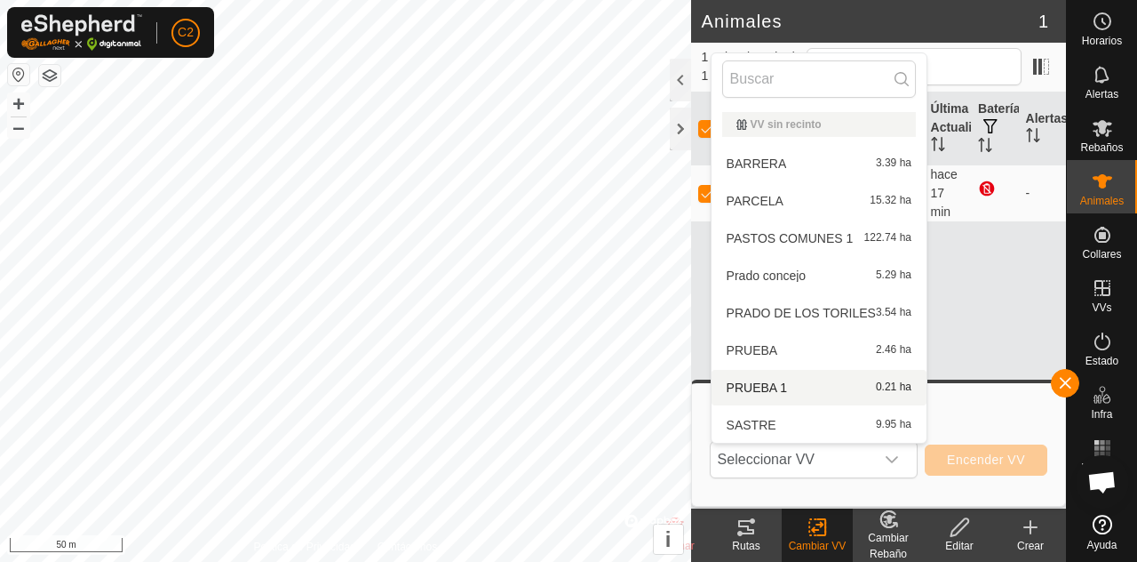
click at [868, 339] on div "PRUEBA 2.46 ha" at bounding box center [819, 349] width 194 height 21
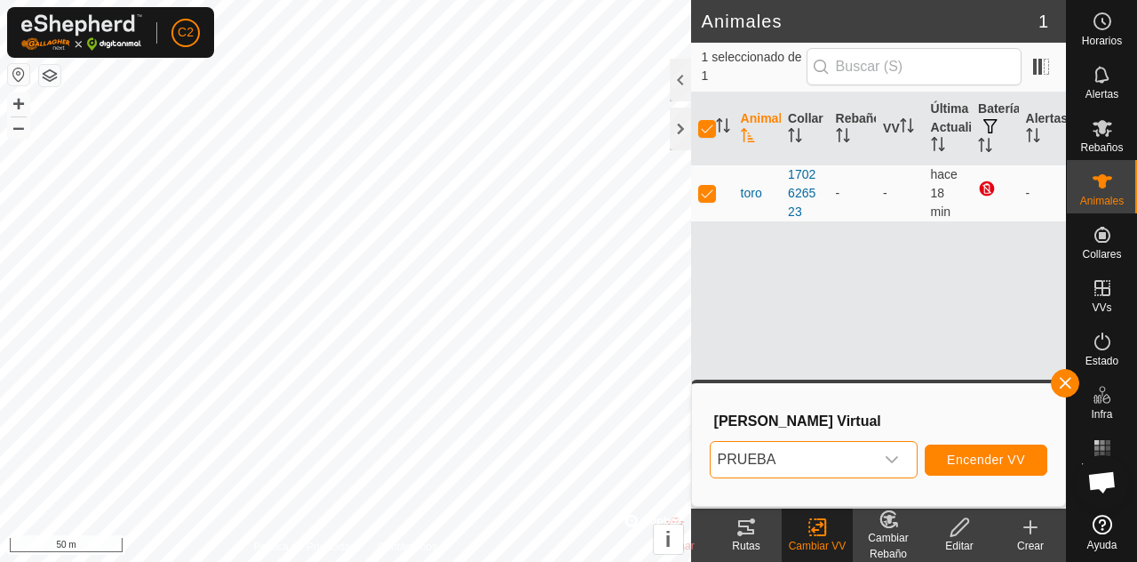
click at [895, 465] on icon "dropdown trigger" at bounding box center [892, 459] width 14 height 14
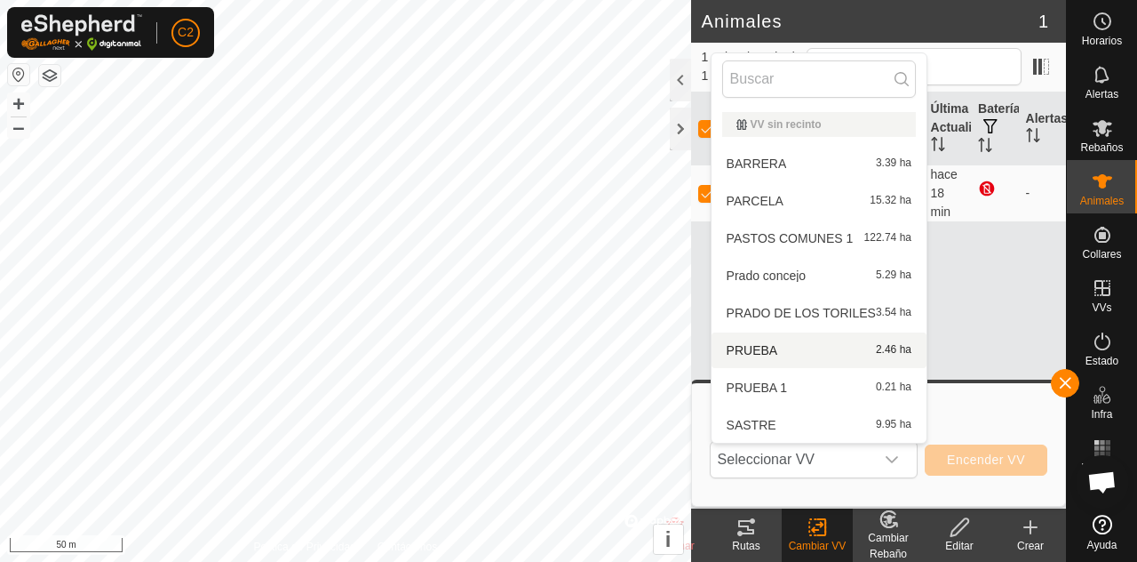
click at [769, 385] on span "PRUEBA 1" at bounding box center [757, 387] width 60 height 12
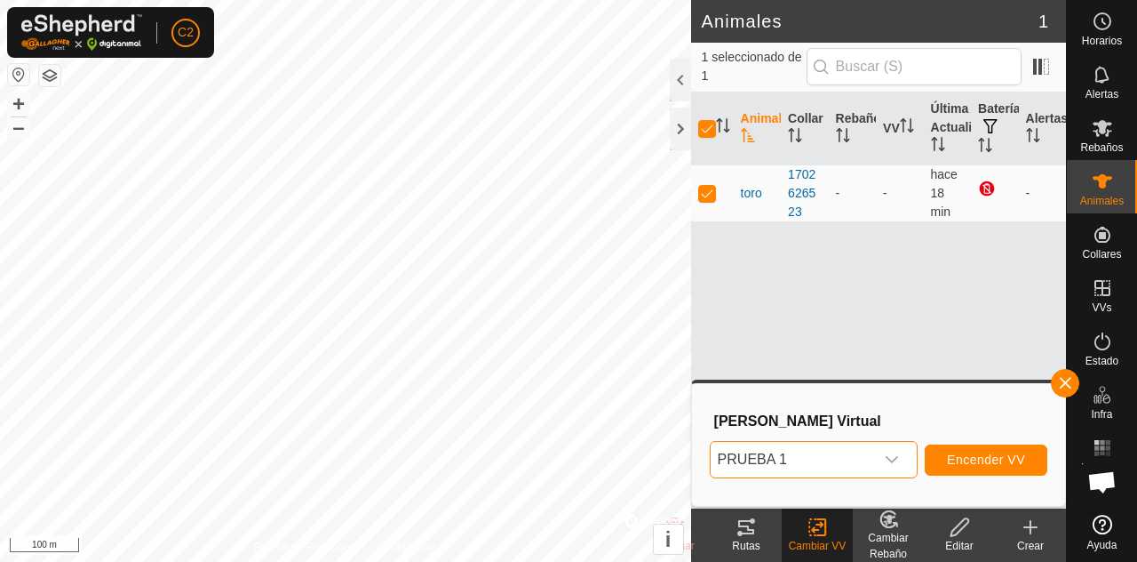
click at [714, 193] on p-checkbox at bounding box center [707, 193] width 18 height 14
checkbox input "false"
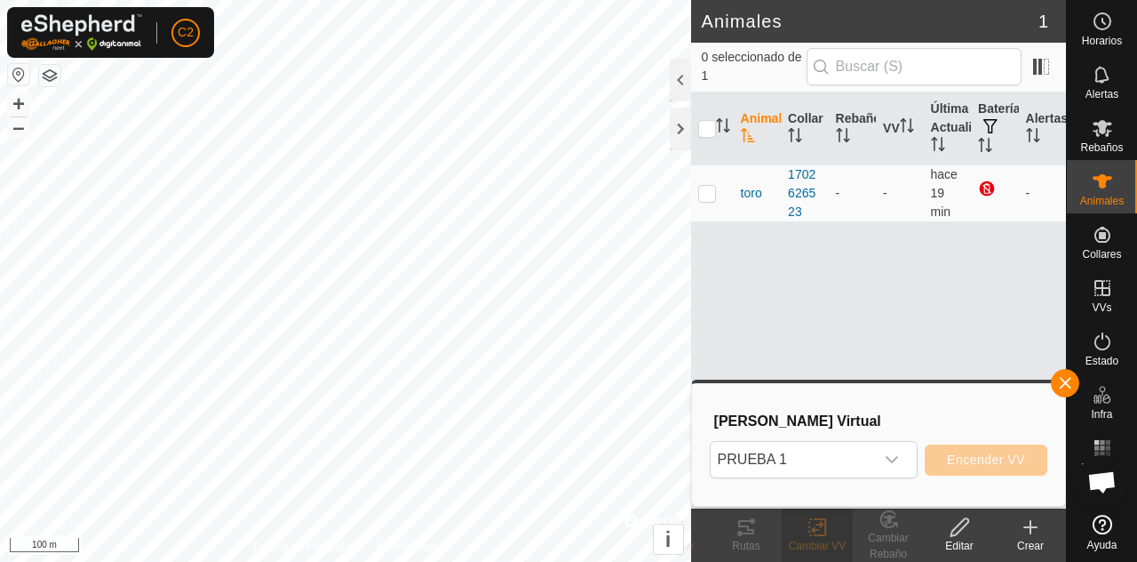
click at [1073, 392] on button "button" at bounding box center [1065, 383] width 28 height 28
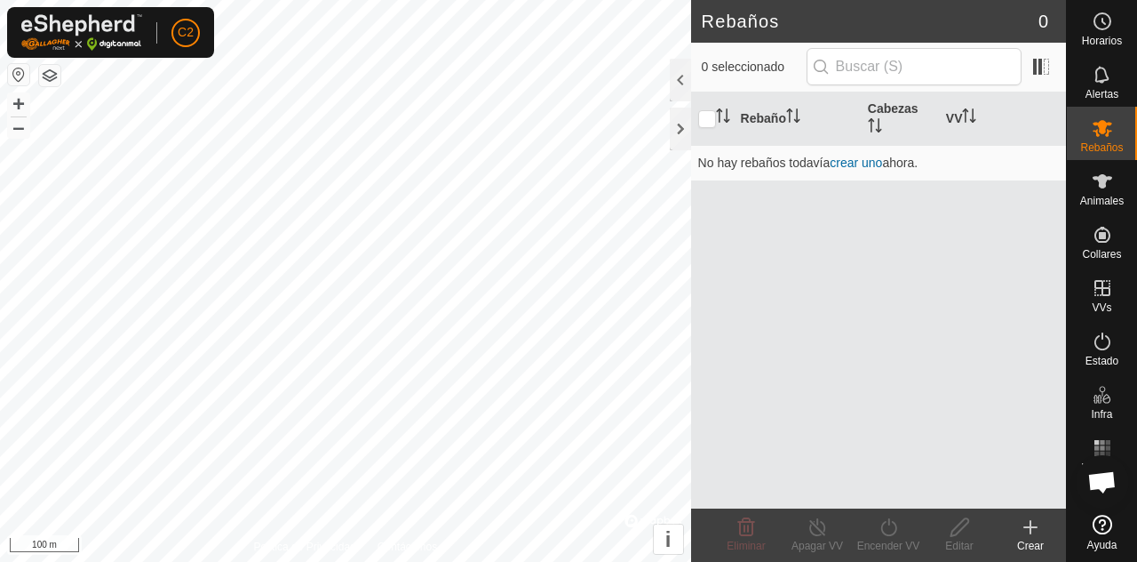
click at [1028, 76] on span at bounding box center [1041, 66] width 28 height 28
click at [110, 41] on img at bounding box center [81, 32] width 121 height 36
click at [185, 41] on span "C2" at bounding box center [186, 32] width 16 height 19
click at [219, 148] on link "Cerrar sesión" at bounding box center [267, 139] width 176 height 28
